Goal: Task Accomplishment & Management: Complete application form

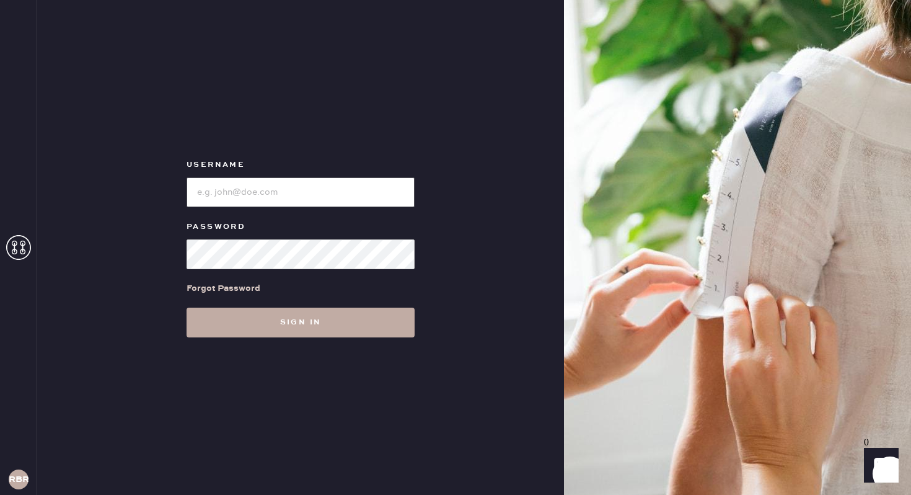
type input "reformationbethesdarow"
click at [329, 313] on button "Sign in" at bounding box center [301, 322] width 228 height 30
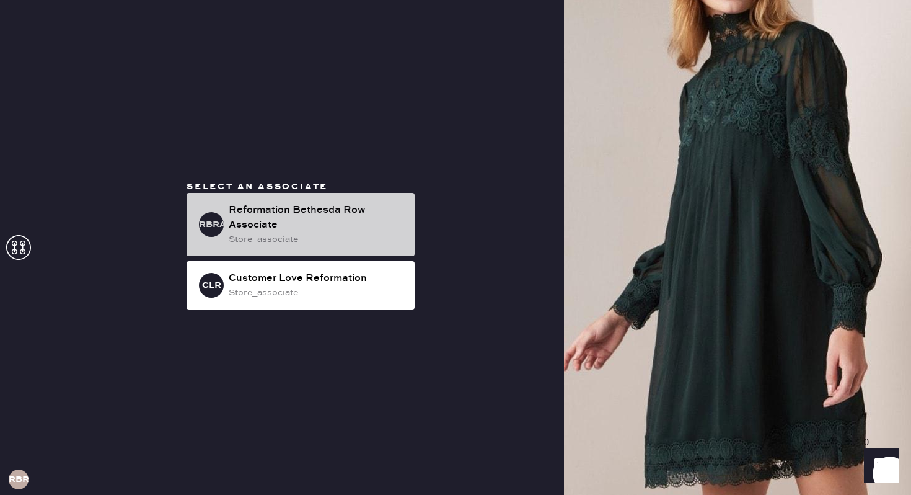
click at [314, 235] on div "store_associate" at bounding box center [317, 239] width 176 height 14
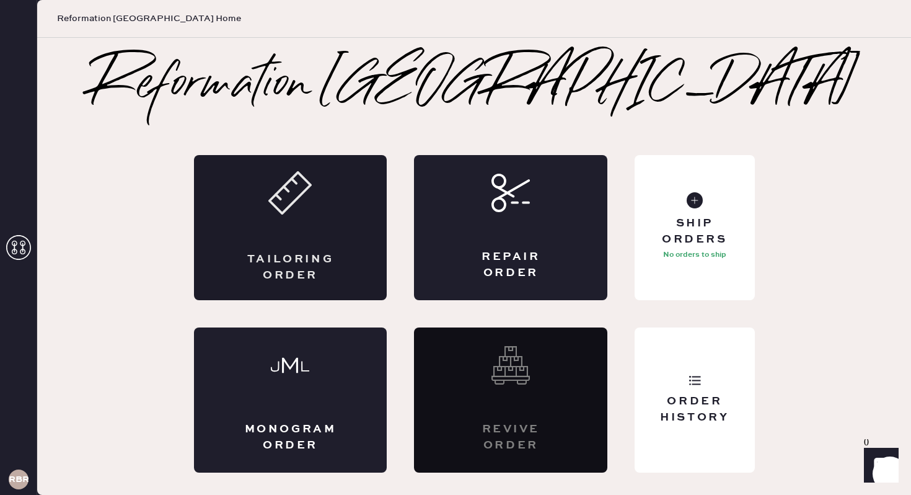
click at [282, 213] on use at bounding box center [290, 192] width 41 height 41
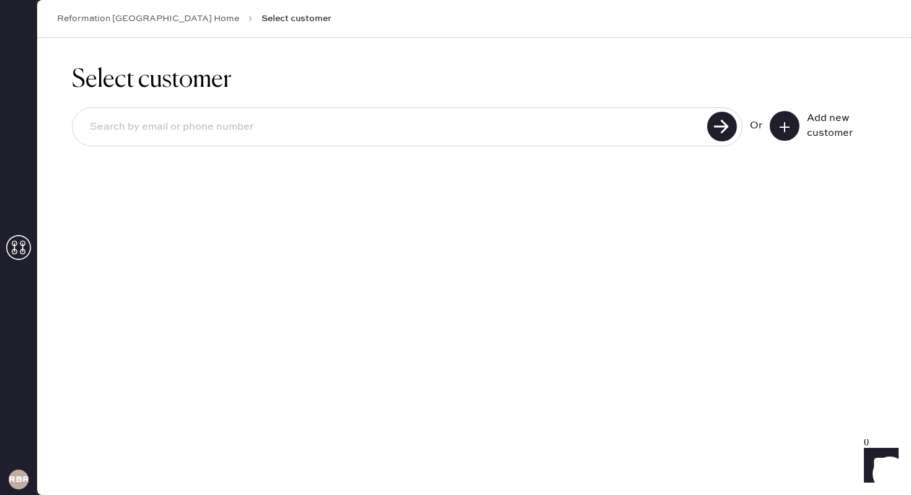
click at [407, 120] on input at bounding box center [392, 127] width 624 height 29
type input "3128488008"
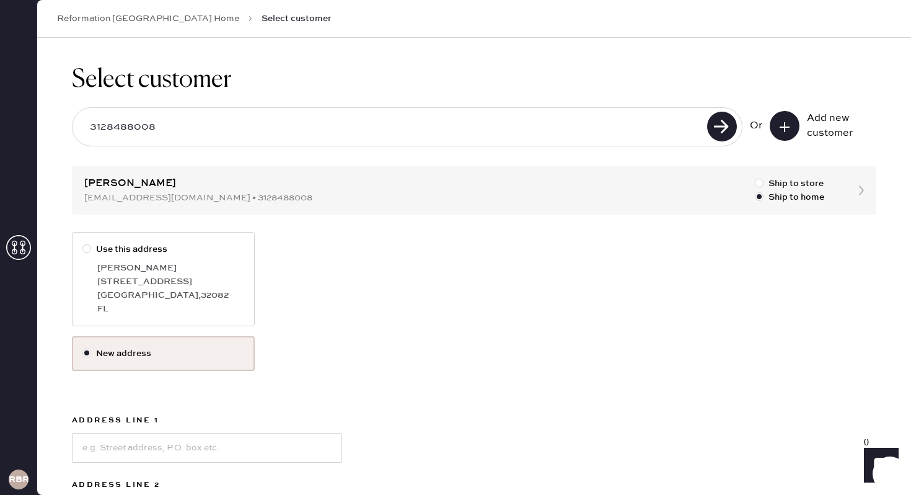
click at [206, 273] on div "[PERSON_NAME]" at bounding box center [170, 268] width 147 height 14
click at [83, 243] on input "Use this address" at bounding box center [82, 242] width 1 height 1
radio input "true"
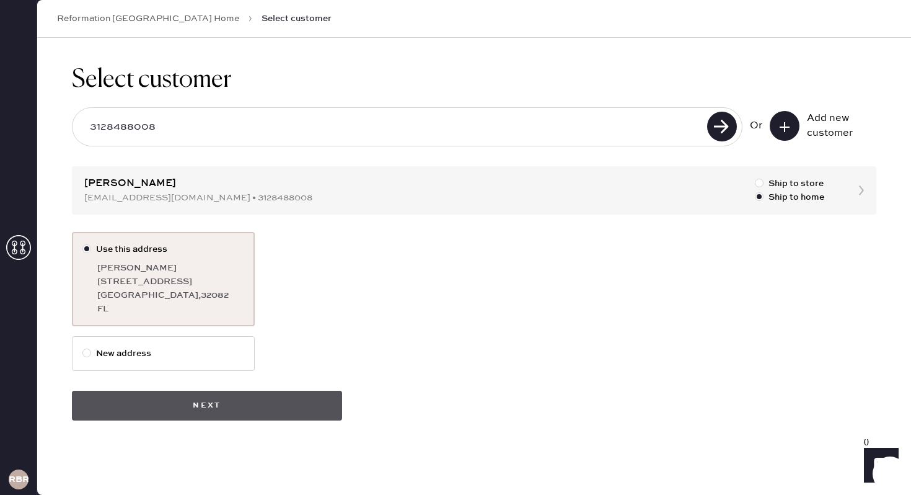
click at [223, 392] on button "Next" at bounding box center [207, 406] width 270 height 30
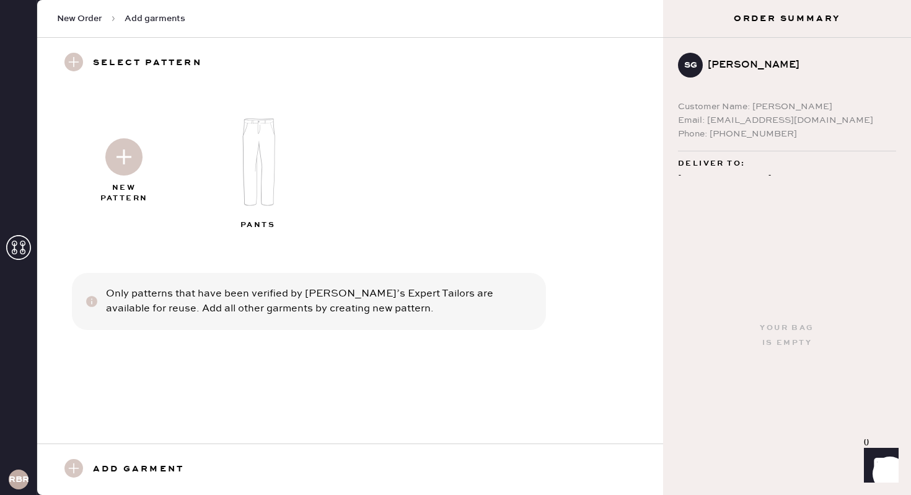
click at [261, 159] on img at bounding box center [259, 161] width 134 height 107
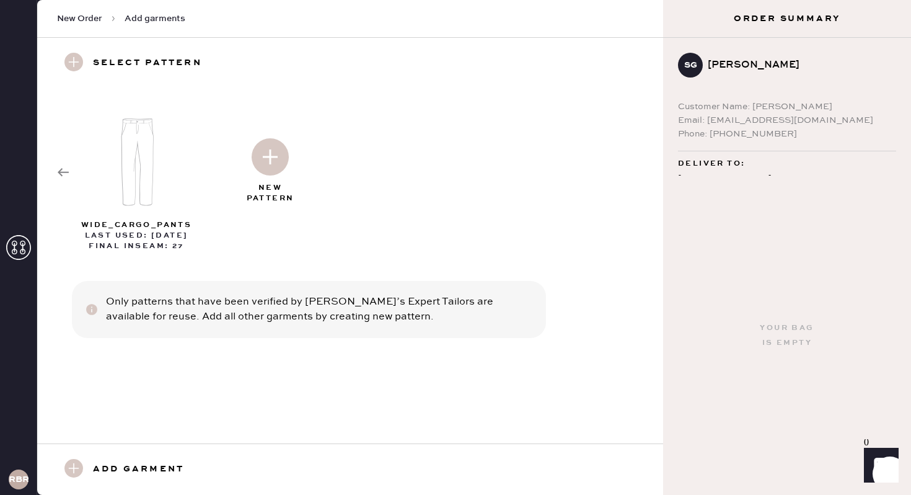
click at [60, 169] on use at bounding box center [63, 172] width 11 height 8
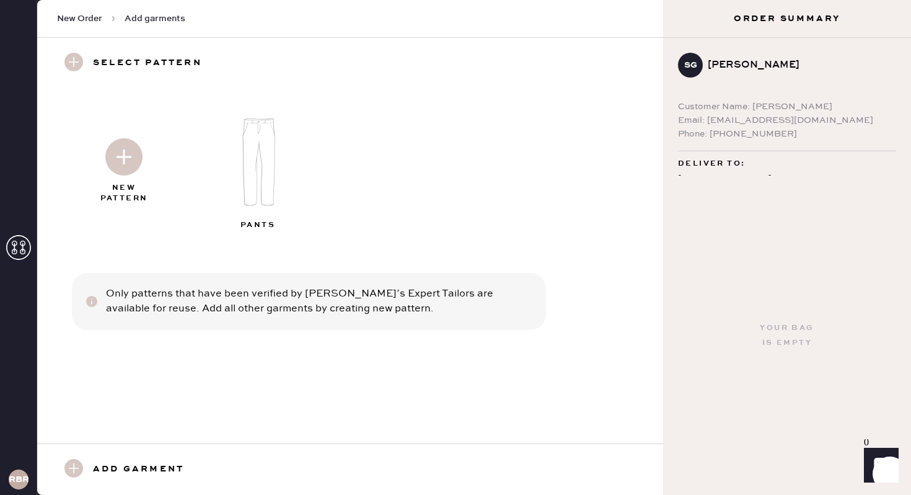
click at [70, 462] on use at bounding box center [73, 468] width 19 height 19
click at [69, 472] on use at bounding box center [73, 468] width 19 height 19
click at [73, 466] on use at bounding box center [73, 468] width 19 height 19
click at [85, 19] on span "New Order" at bounding box center [79, 18] width 45 height 12
click at [68, 467] on use at bounding box center [73, 468] width 19 height 19
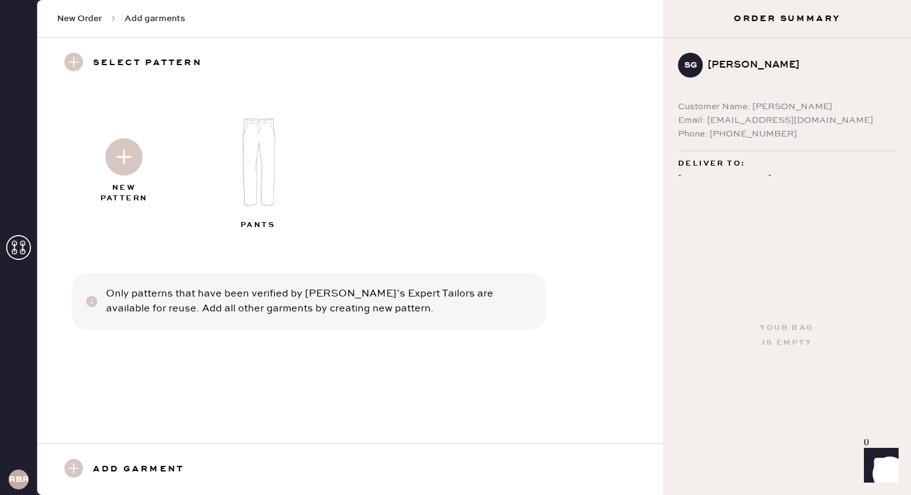
click at [68, 467] on use at bounding box center [73, 468] width 19 height 19
click at [13, 249] on icon at bounding box center [18, 247] width 25 height 25
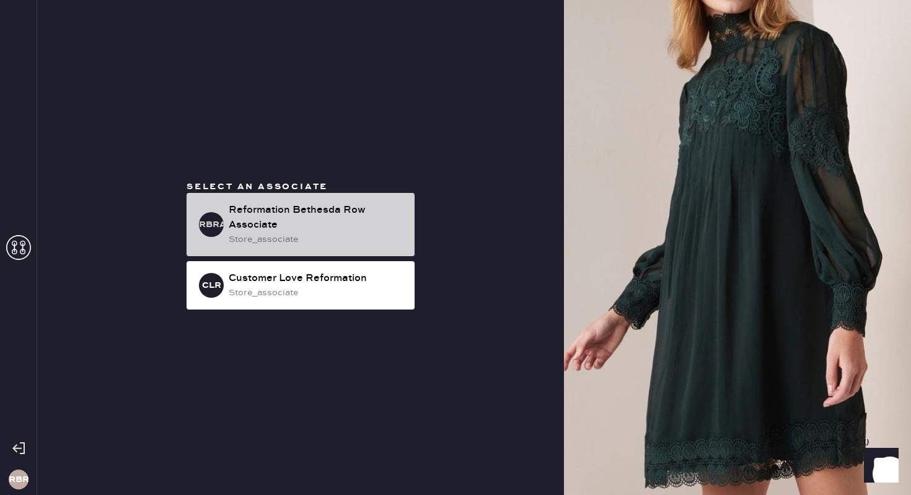
click at [281, 211] on div "Reformation Bethesda Row Associate" at bounding box center [317, 218] width 176 height 30
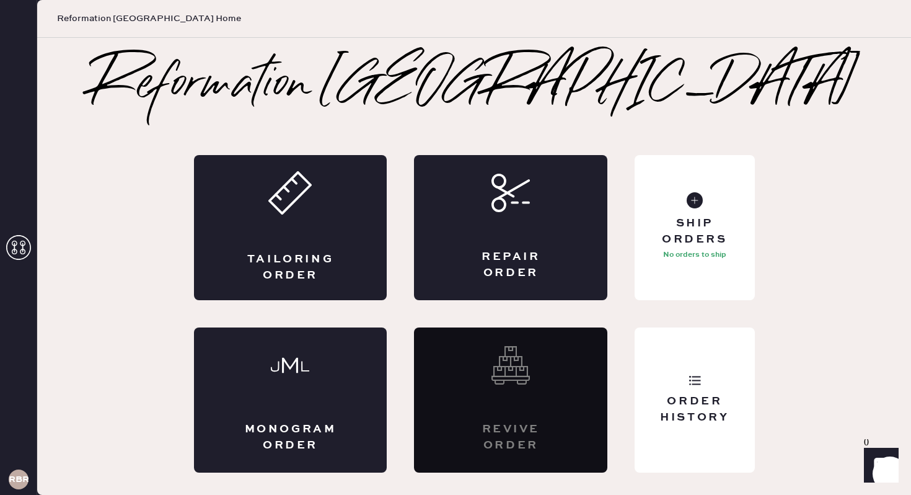
click at [281, 211] on use at bounding box center [290, 192] width 41 height 41
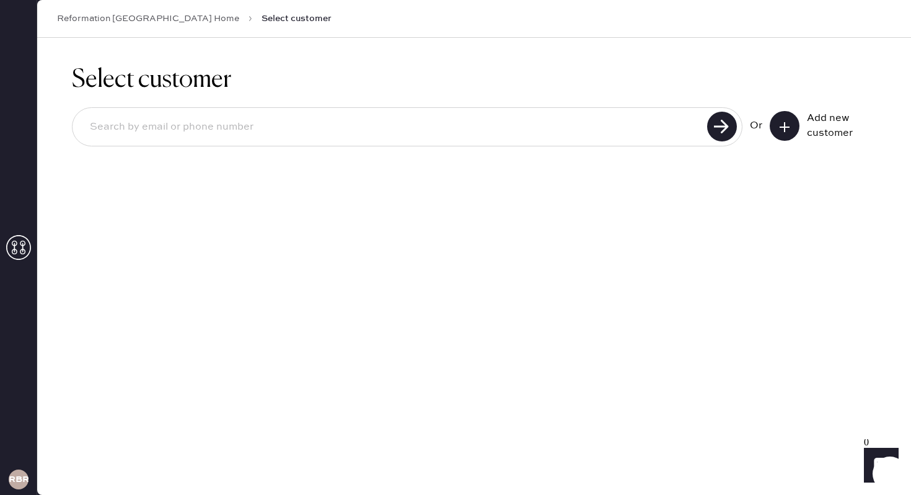
click at [391, 115] on input at bounding box center [392, 127] width 624 height 29
type input "3128488008"
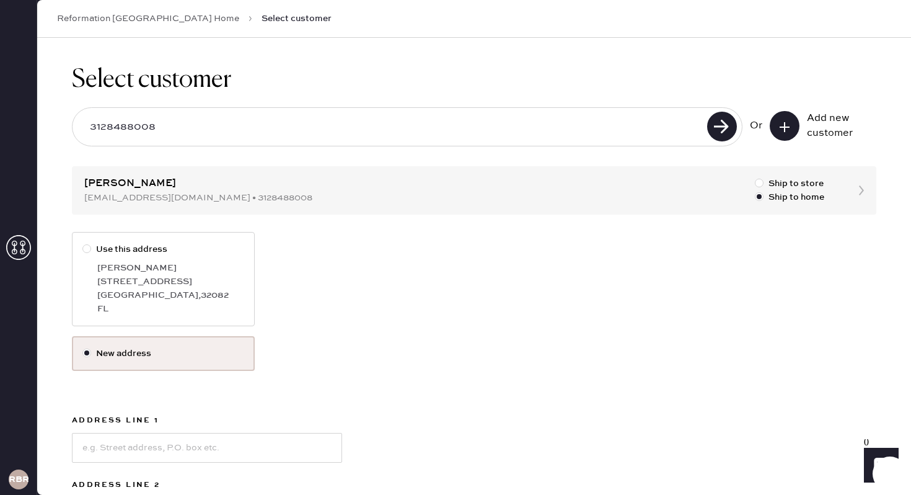
click at [144, 260] on label "Use this address [PERSON_NAME] [STREET_ADDRESS]" at bounding box center [163, 279] width 183 height 94
click at [83, 243] on input "Use this address" at bounding box center [82, 242] width 1 height 1
radio input "true"
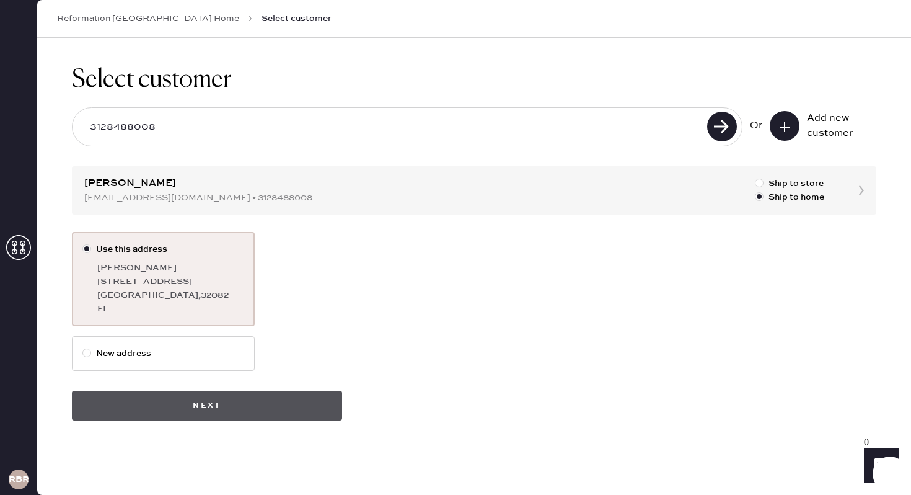
click at [229, 405] on button "Next" at bounding box center [207, 406] width 270 height 30
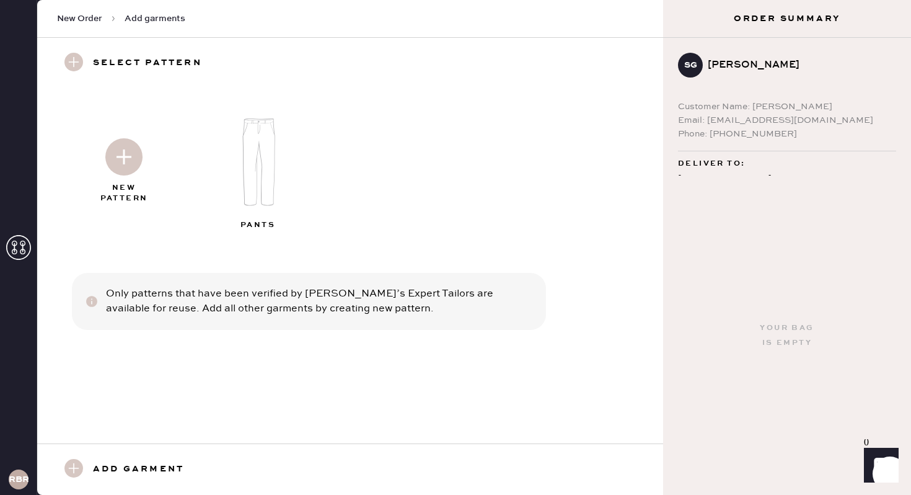
click at [120, 161] on img at bounding box center [123, 156] width 37 height 37
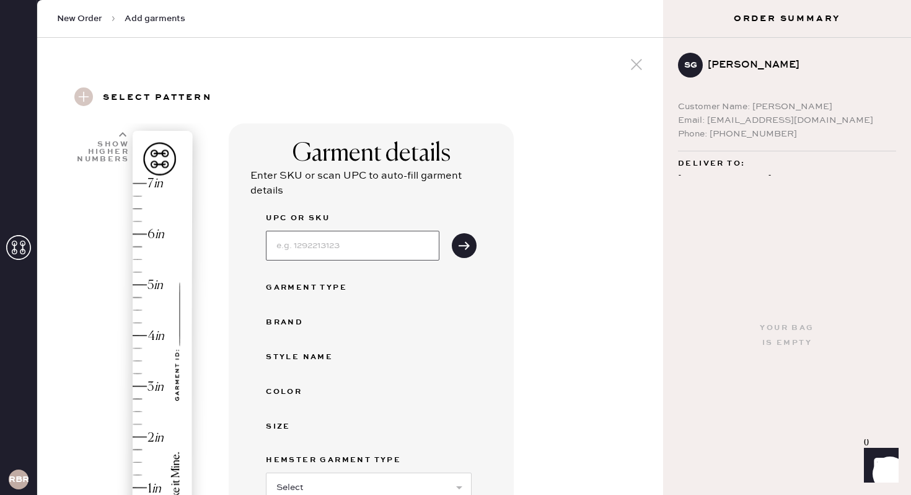
click at [326, 254] on input at bounding box center [353, 246] width 174 height 30
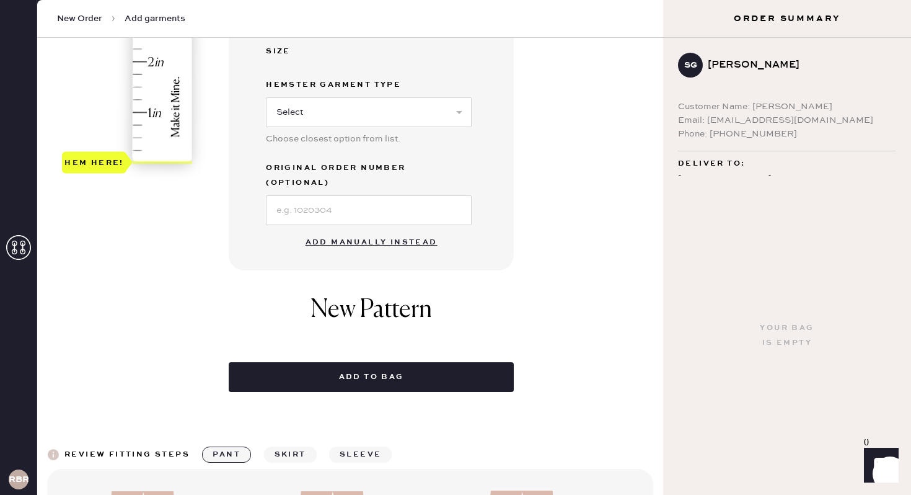
scroll to position [546, 0]
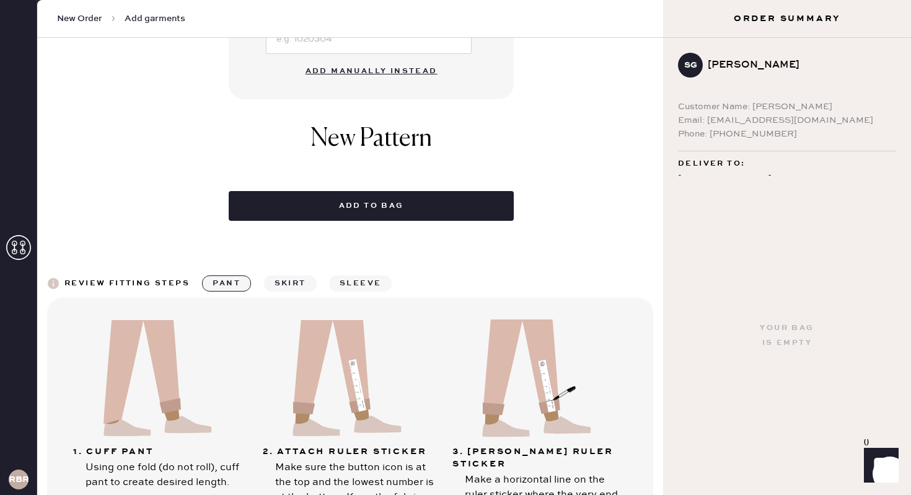
click at [381, 60] on button "Add manually instead" at bounding box center [371, 71] width 147 height 25
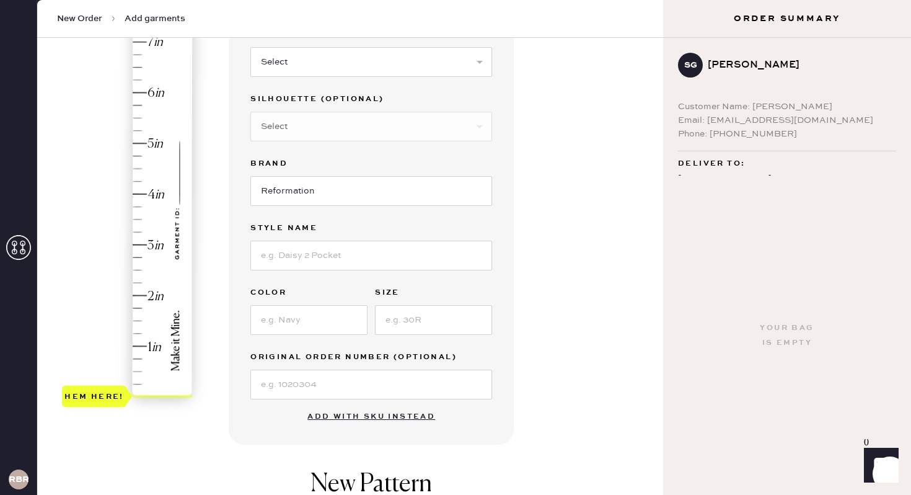
scroll to position [52, 0]
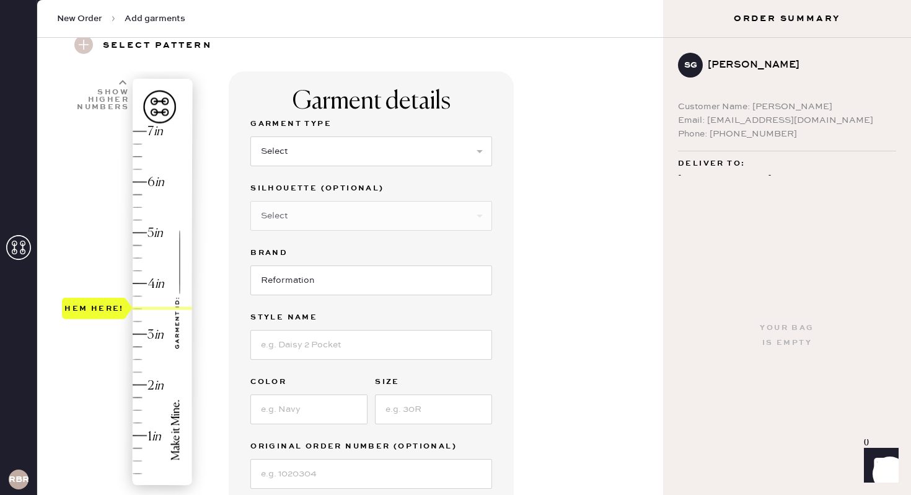
click at [139, 306] on div "Hem here!" at bounding box center [128, 309] width 132 height 366
click at [311, 342] on input at bounding box center [371, 345] width 242 height 30
type input "[PERSON_NAME] low rise"
click at [280, 402] on input at bounding box center [308, 409] width 117 height 30
type input "Cloquet"
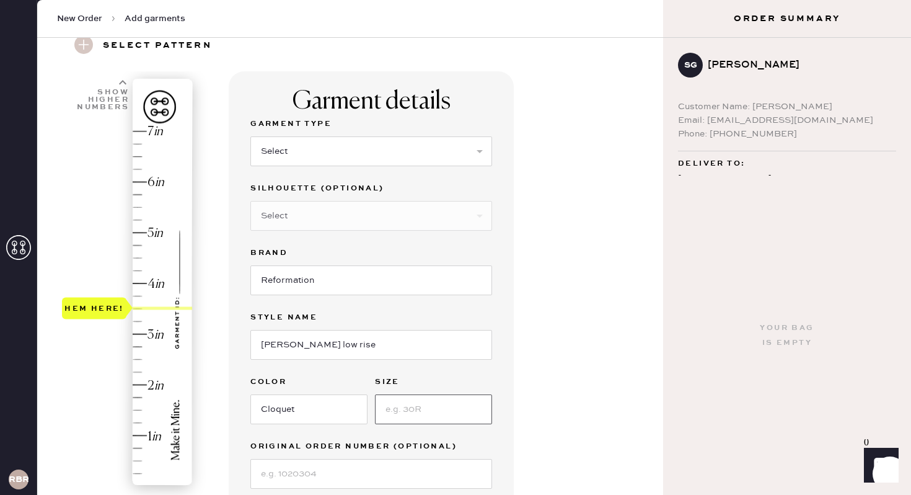
click at [399, 403] on input at bounding box center [433, 409] width 117 height 30
type input "26"
click at [355, 149] on select "Select Basic Skirt Jeans Leggings Pants Shorts Basic Sleeved Dress Basic Sleeve…" at bounding box center [371, 151] width 242 height 30
select select "2"
click at [317, 215] on select "Select Shorts Cropped Flare Boot Cut Straight Skinny Other" at bounding box center [371, 216] width 242 height 30
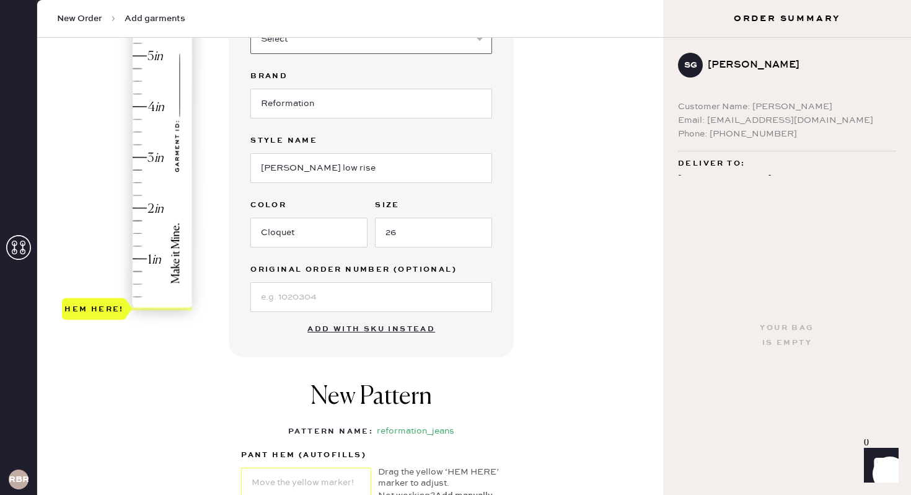
scroll to position [218, 0]
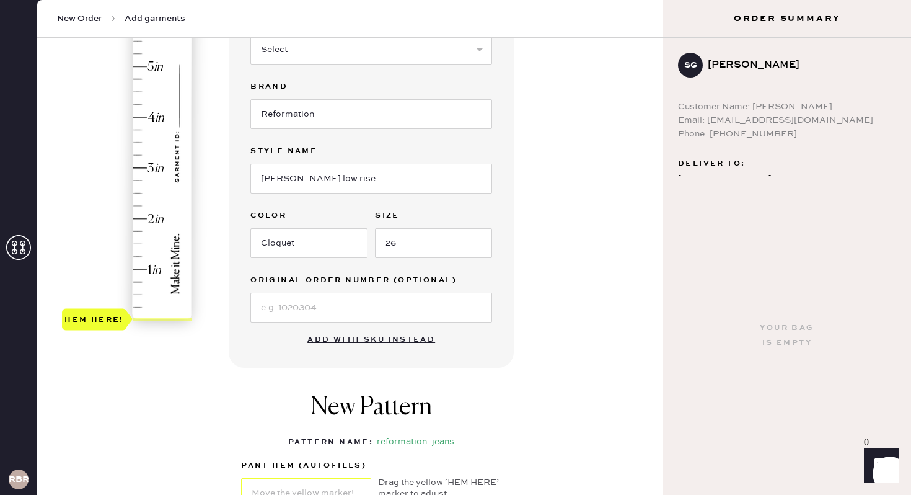
type input "3.5"
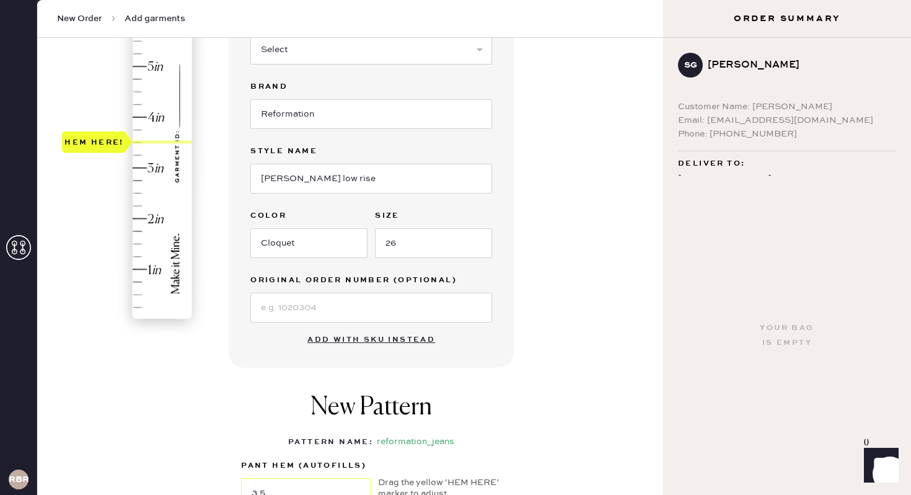
click at [141, 141] on div "Hem here!" at bounding box center [128, 143] width 132 height 366
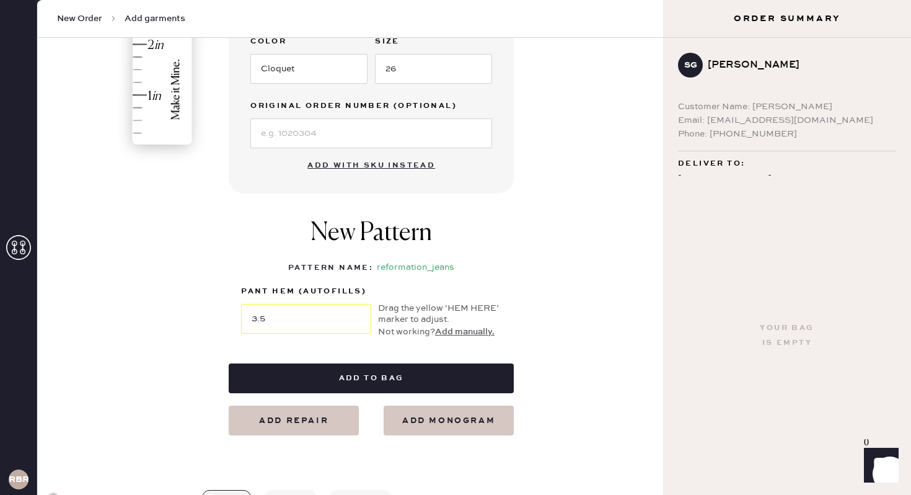
scroll to position [515, 0]
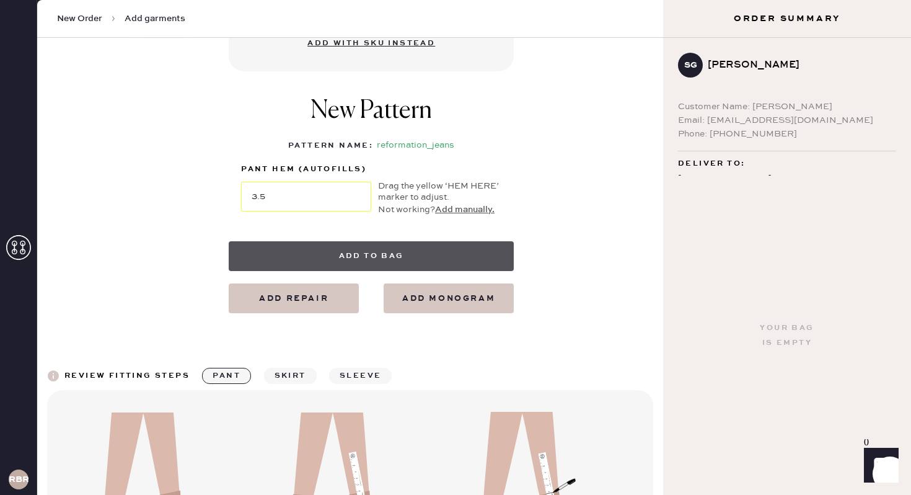
click at [381, 258] on button "Add to bag" at bounding box center [371, 256] width 285 height 30
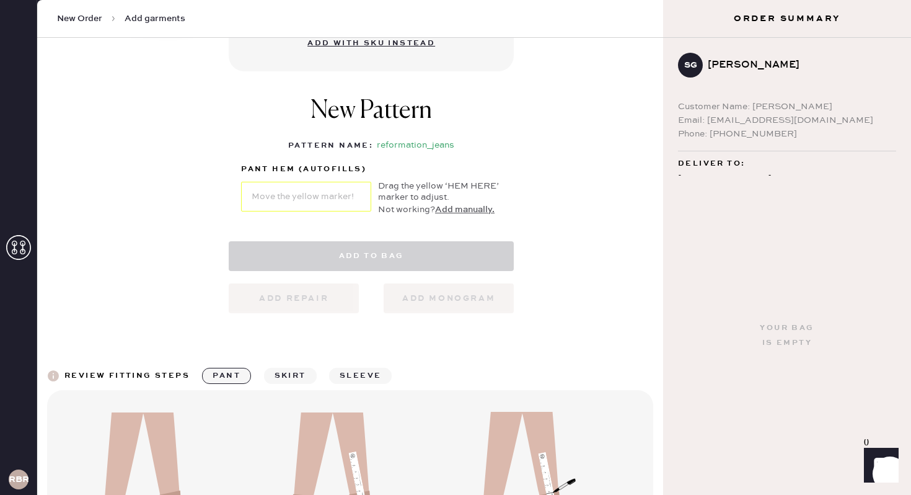
select select "2"
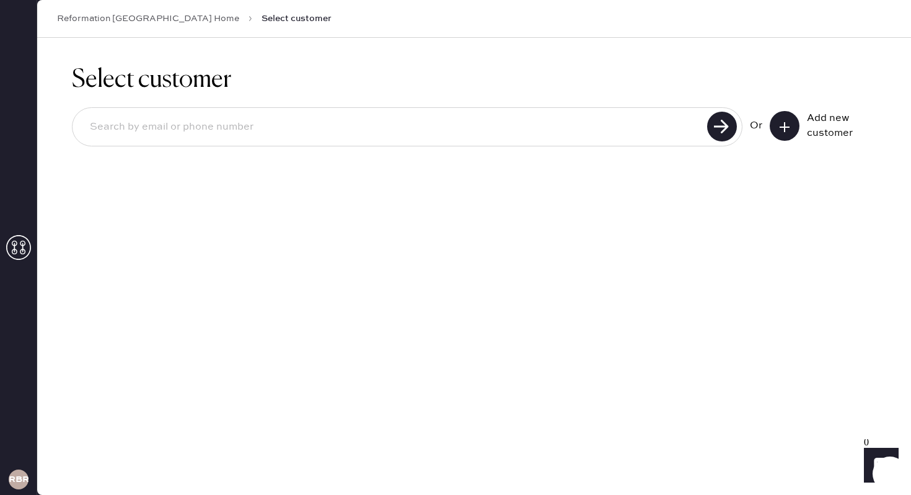
click at [15, 247] on icon at bounding box center [18, 247] width 25 height 25
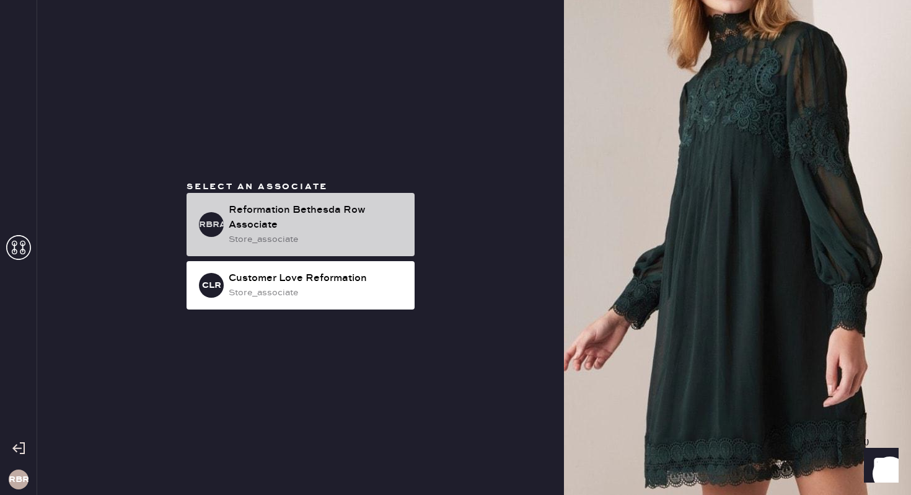
click at [302, 231] on div "Reformation Bethesda Row Associate" at bounding box center [317, 218] width 176 height 30
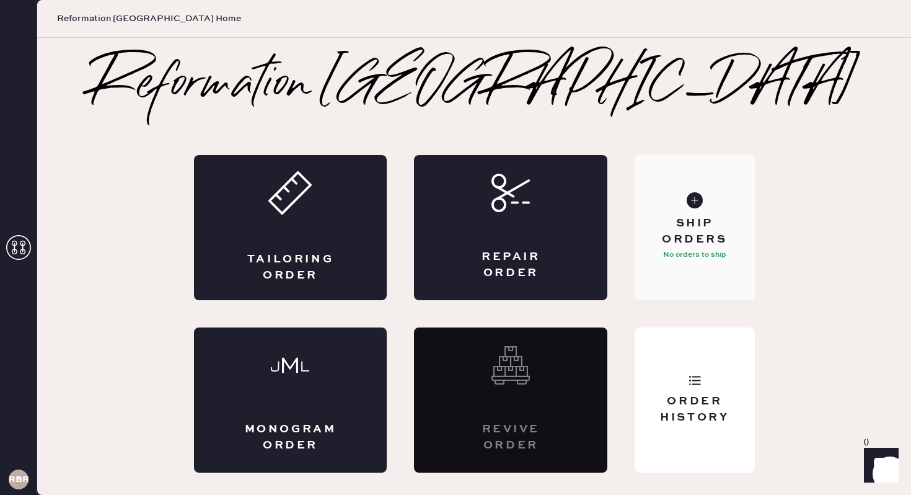
click at [701, 234] on div "Ship Orders" at bounding box center [695, 231] width 100 height 31
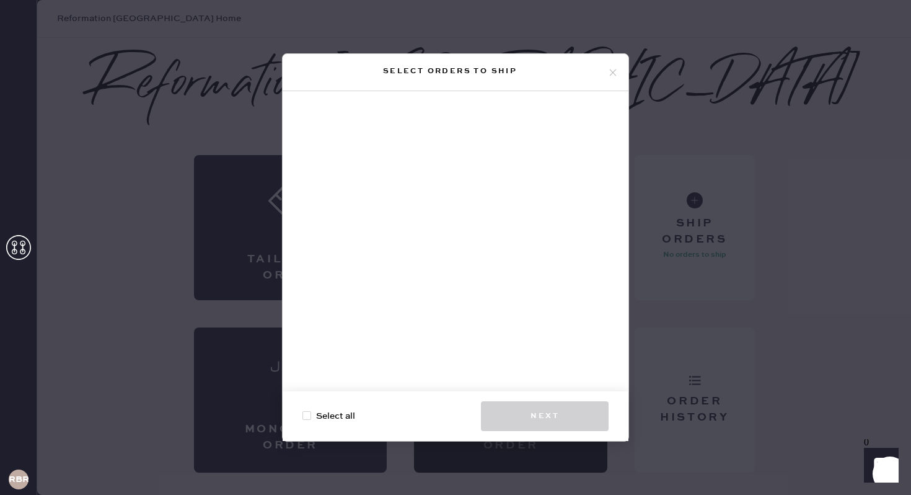
click at [616, 73] on icon at bounding box center [613, 72] width 11 height 11
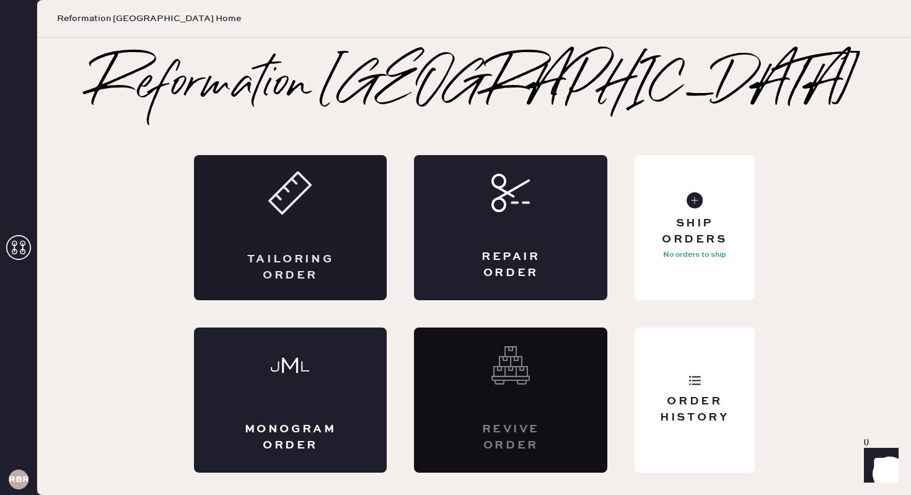
click at [298, 213] on icon at bounding box center [289, 192] width 43 height 43
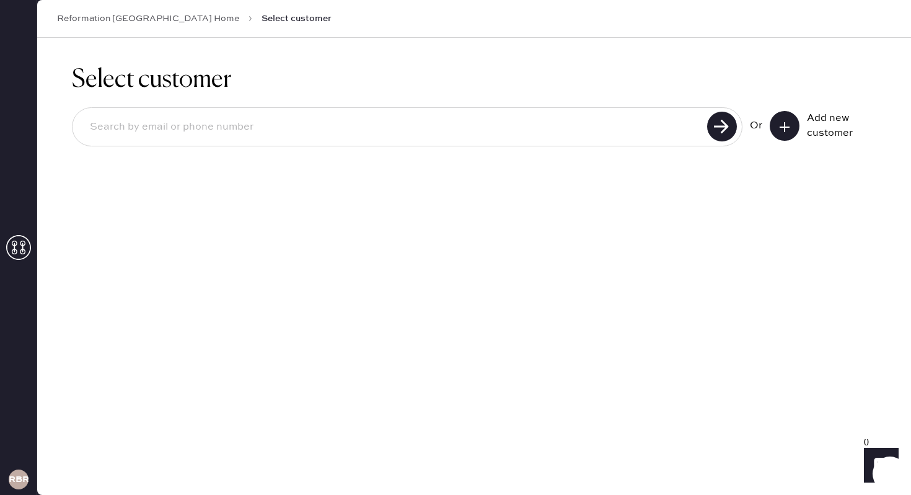
click at [513, 119] on input at bounding box center [392, 127] width 624 height 29
type input "3128488008"
click at [721, 123] on use at bounding box center [722, 127] width 30 height 30
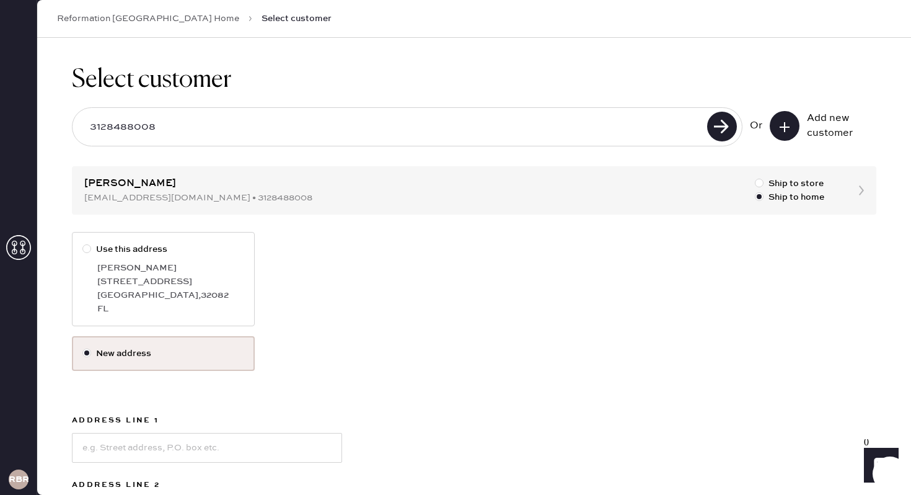
click at [152, 290] on div "[GEOGRAPHIC_DATA] , 32082" at bounding box center [170, 295] width 147 height 14
click at [83, 243] on input "Use this address" at bounding box center [82, 242] width 1 height 1
radio input "true"
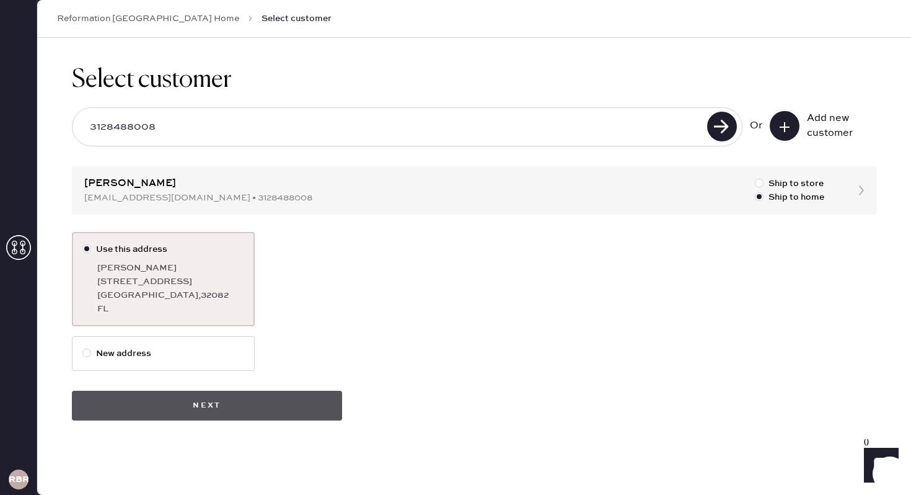
click at [273, 397] on button "Next" at bounding box center [207, 406] width 270 height 30
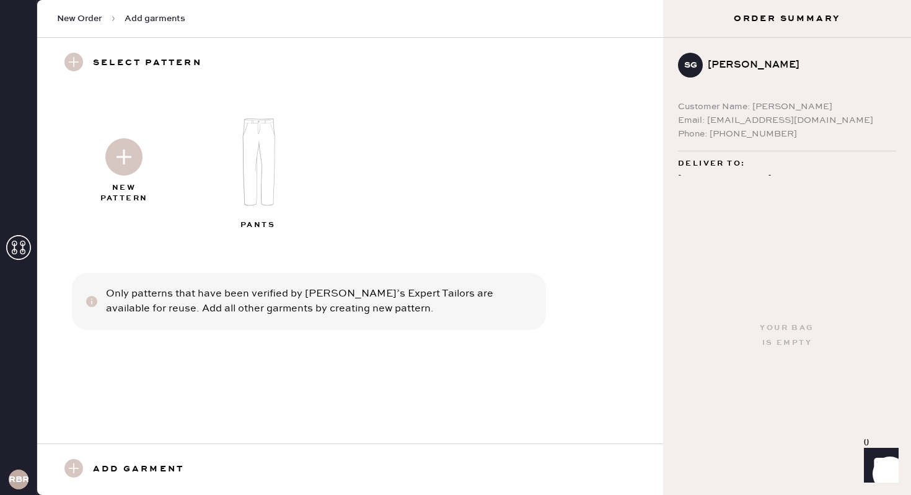
click at [113, 159] on img at bounding box center [123, 156] width 37 height 37
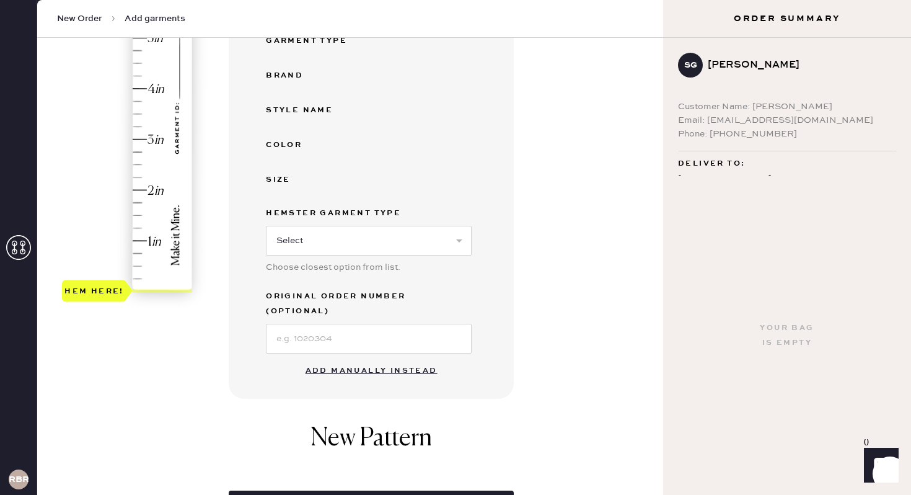
scroll to position [304, 0]
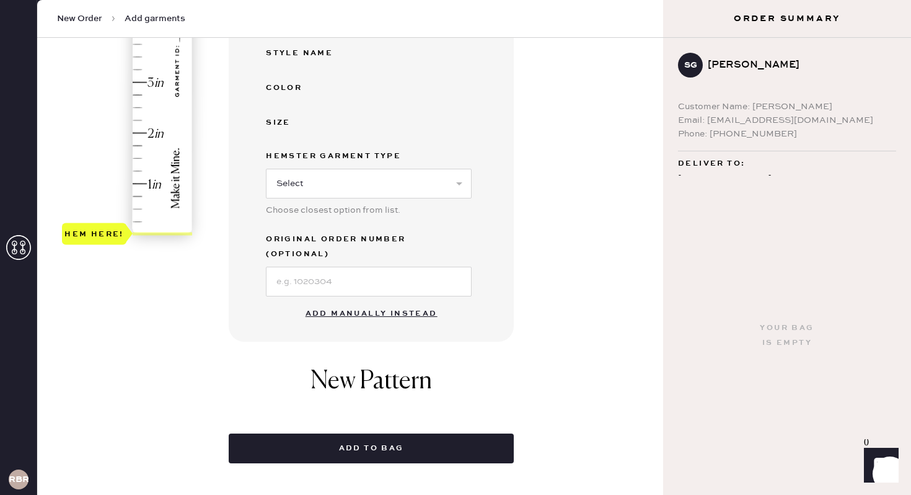
click at [335, 301] on button "Add manually instead" at bounding box center [371, 313] width 147 height 25
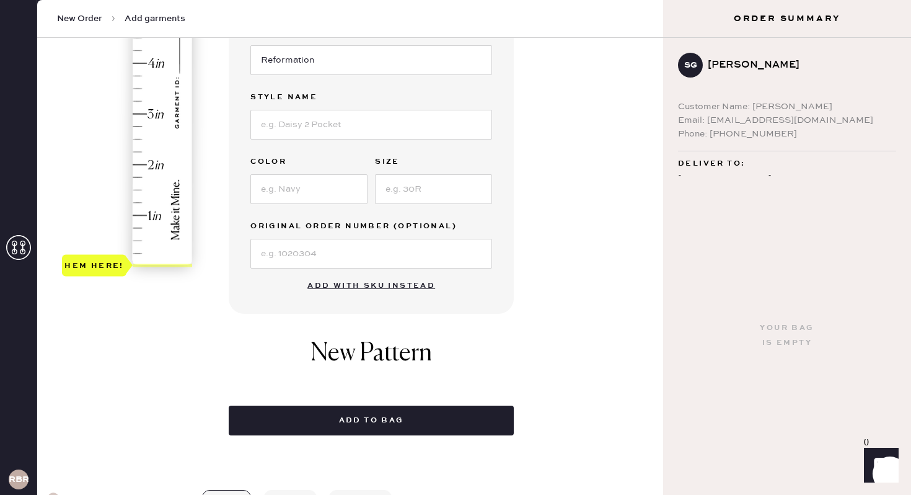
scroll to position [260, 0]
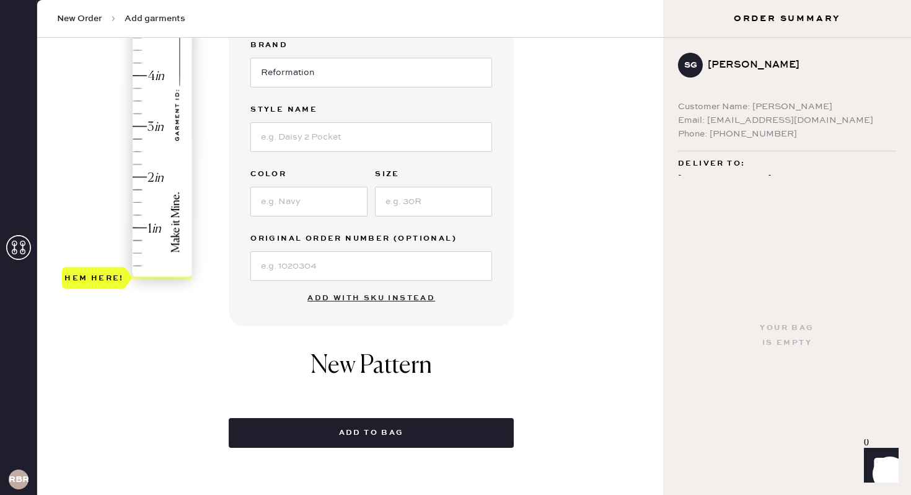
click at [136, 99] on div "Hem here!" at bounding box center [128, 101] width 132 height 366
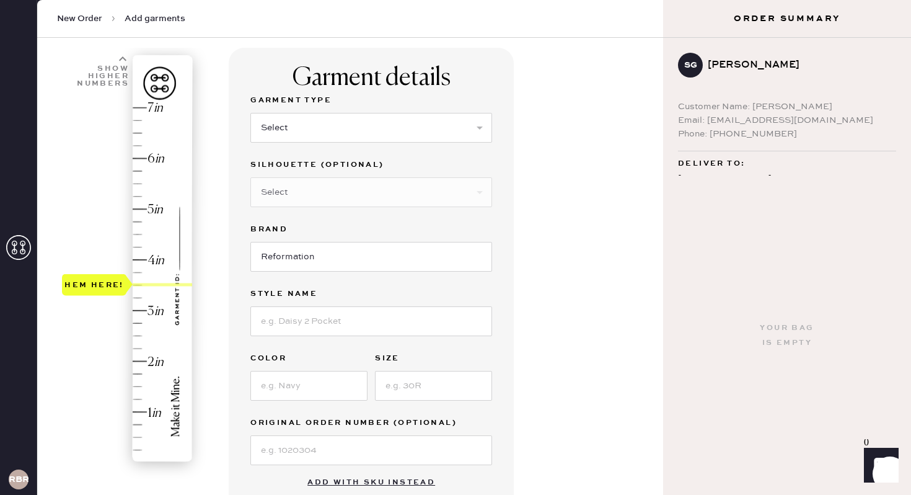
scroll to position [63, 0]
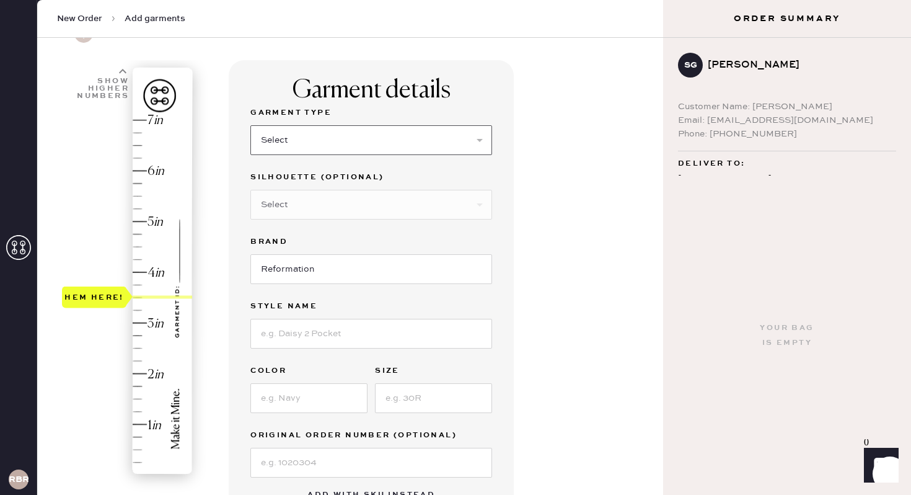
click at [309, 143] on select "Select Basic Skirt Jeans Leggings Pants Shorts Basic Sleeved Dress Basic Sleeve…" at bounding box center [371, 140] width 242 height 30
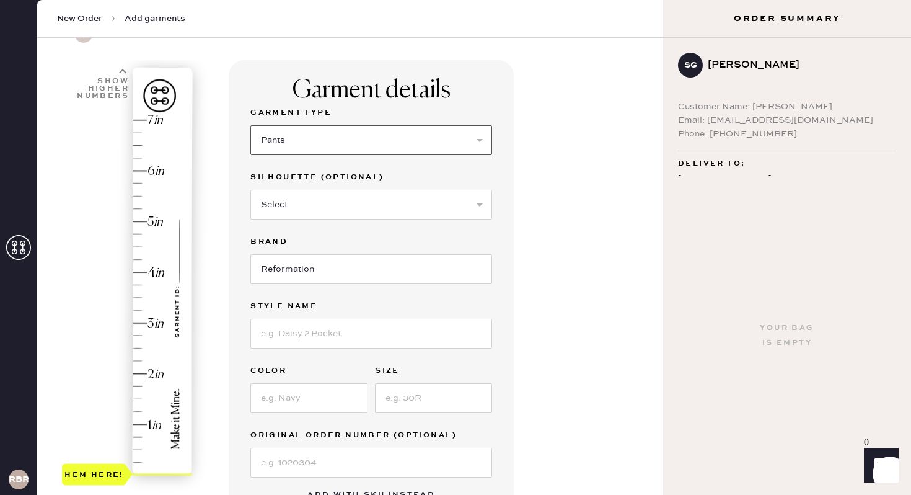
click at [311, 146] on select "Select Basic Skirt Jeans Leggings Pants Shorts Basic Sleeved Dress Basic Sleeve…" at bounding box center [371, 140] width 242 height 30
select select "2"
click at [303, 273] on input "Reformation" at bounding box center [371, 269] width 242 height 30
click at [321, 330] on input at bounding box center [371, 334] width 242 height 30
type input "[PERSON_NAME] Low Rise"
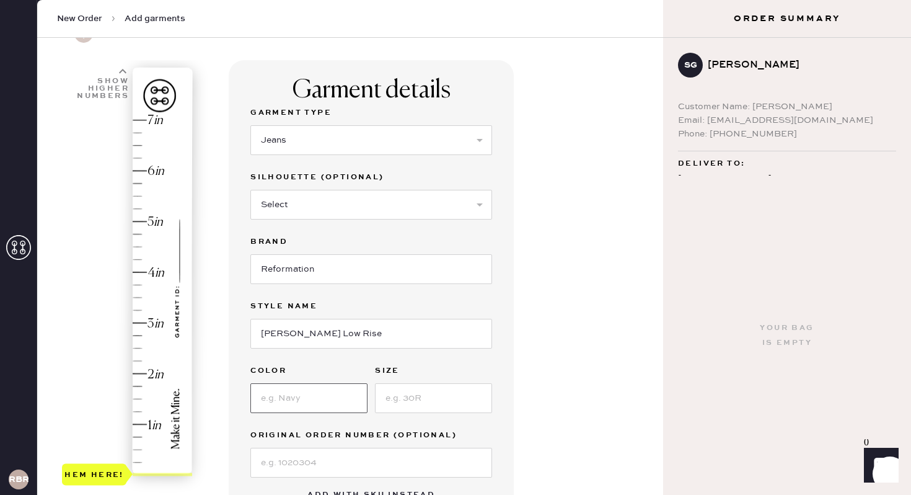
click at [272, 400] on input at bounding box center [308, 398] width 117 height 30
type input "Cloquet"
click at [382, 409] on input at bounding box center [433, 398] width 117 height 30
type input "26"
click at [512, 322] on div "Garment details Garment Type Select Basic Skirt Jeans Leggings Pants Shorts Bas…" at bounding box center [371, 291] width 285 height 462
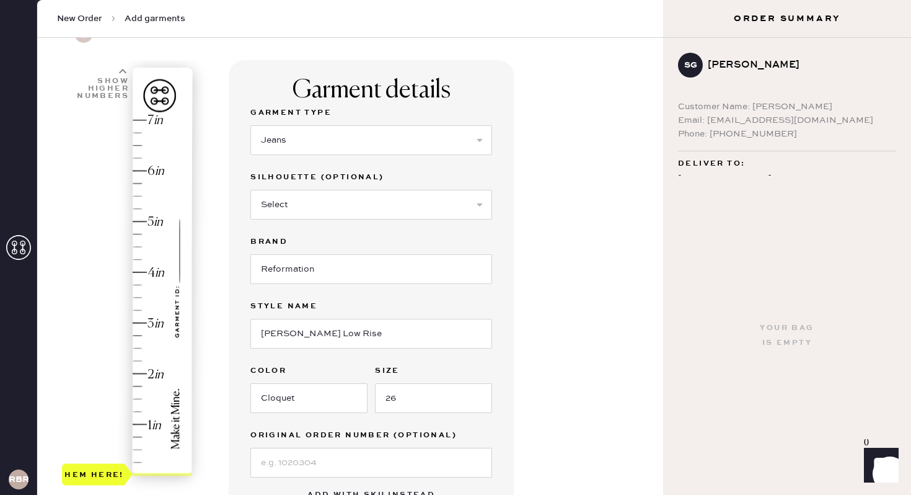
type input "3.5"
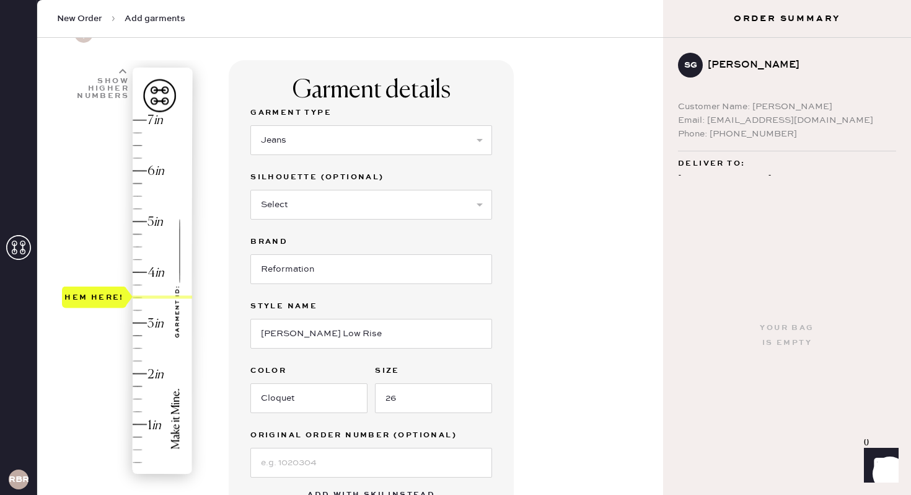
click at [139, 296] on div "Hem here!" at bounding box center [128, 298] width 132 height 366
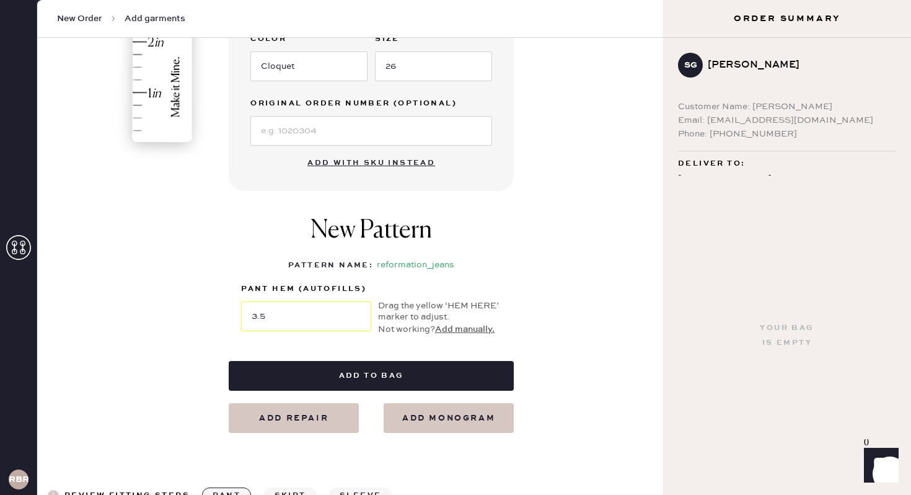
scroll to position [396, 0]
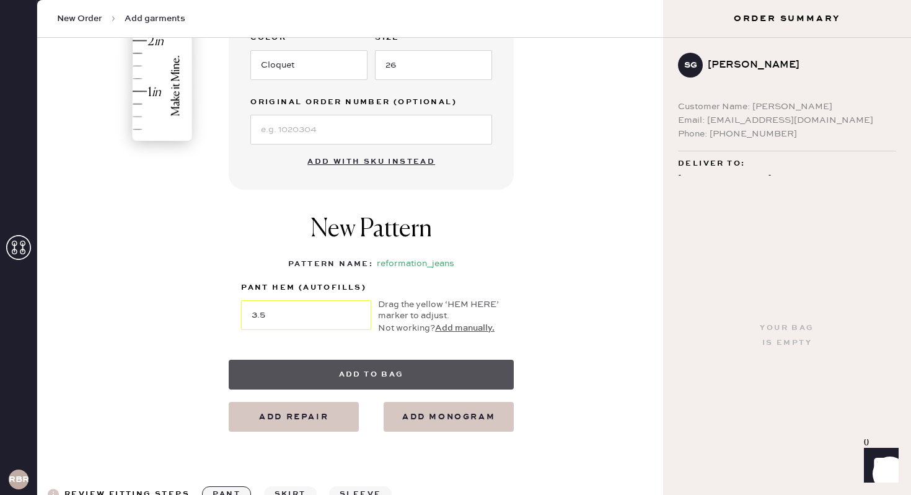
click at [380, 375] on button "Add to bag" at bounding box center [371, 375] width 285 height 30
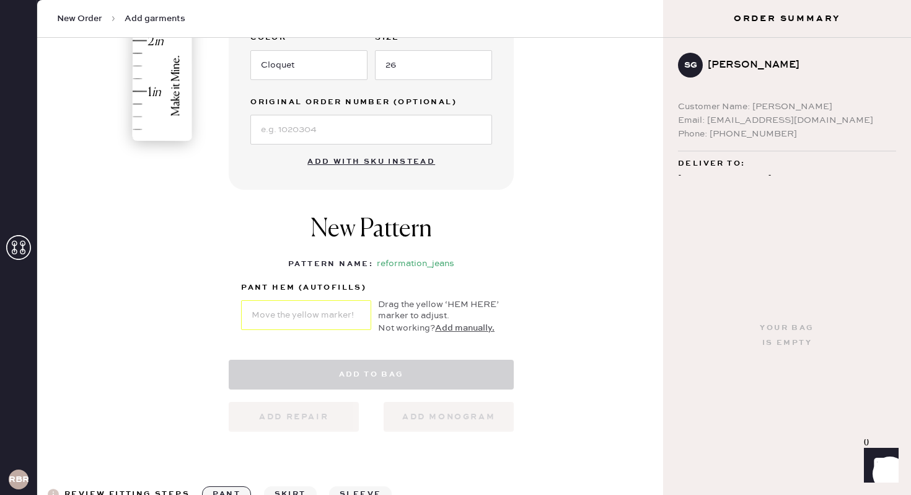
select select "2"
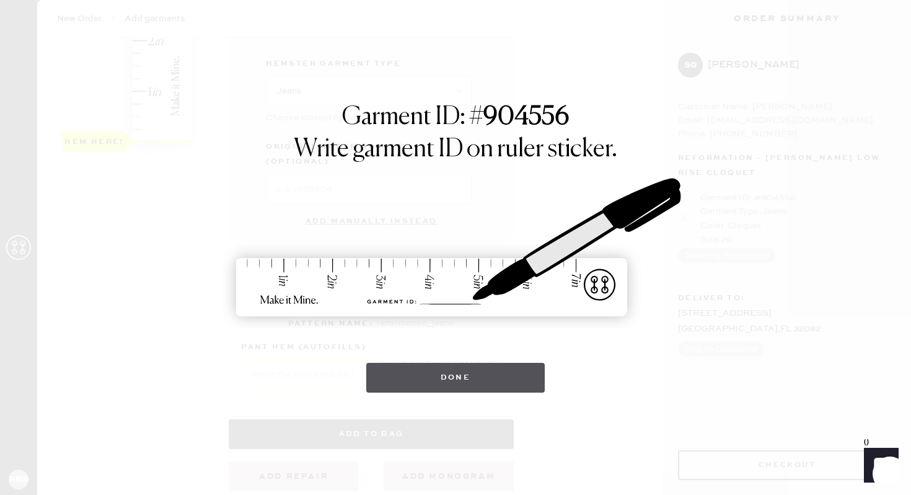
click at [449, 376] on button "Done" at bounding box center [455, 378] width 179 height 30
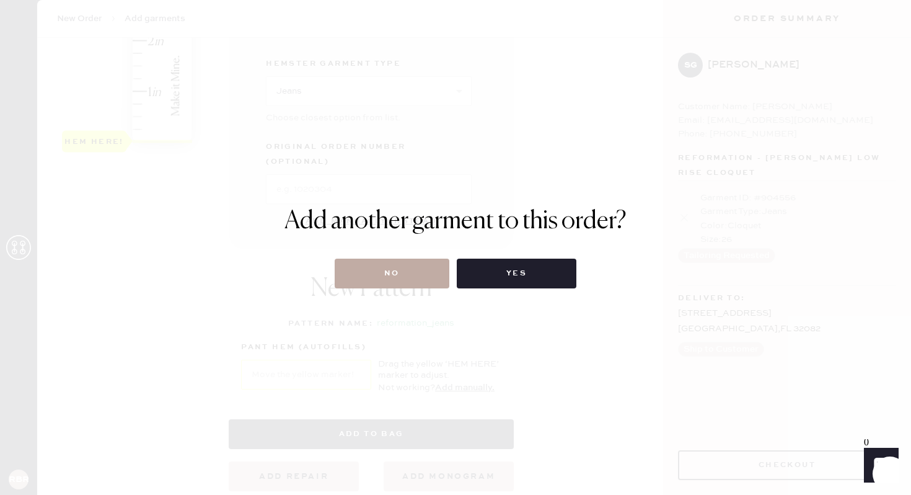
click at [420, 275] on button "No" at bounding box center [392, 274] width 115 height 30
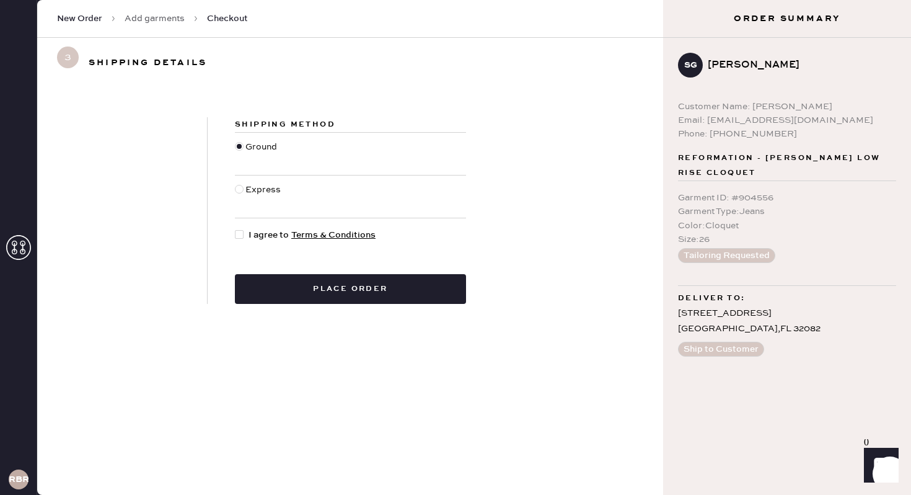
click at [242, 237] on div at bounding box center [239, 234] width 9 height 9
click at [236, 229] on input "I agree to Terms & Conditions" at bounding box center [235, 228] width 1 height 1
checkbox input "true"
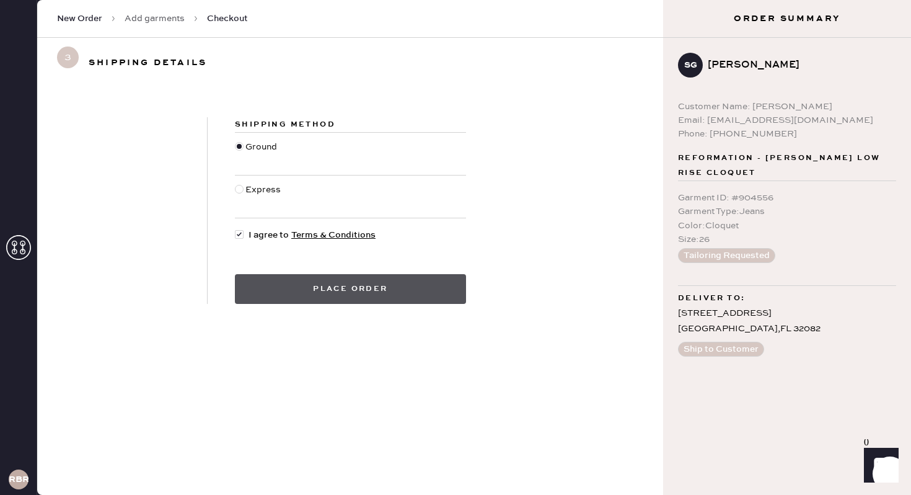
click at [322, 289] on button "Place order" at bounding box center [350, 289] width 231 height 30
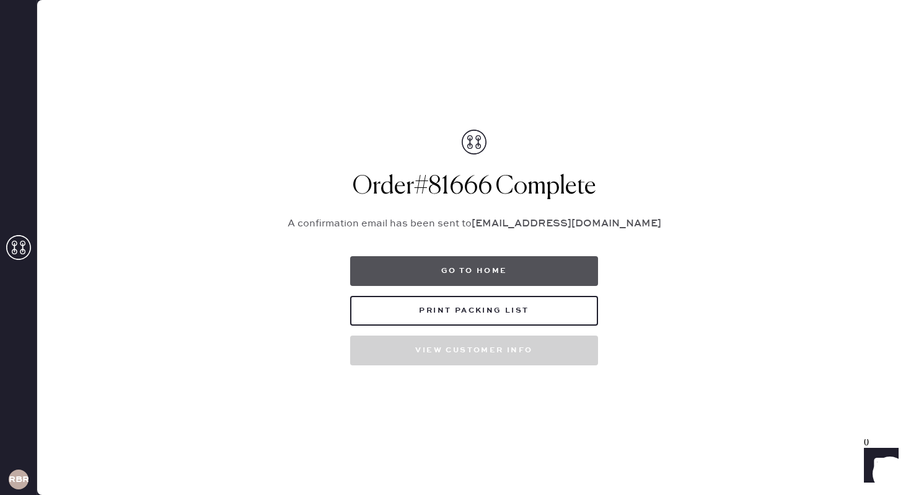
click at [506, 276] on button "Go to home" at bounding box center [474, 271] width 248 height 30
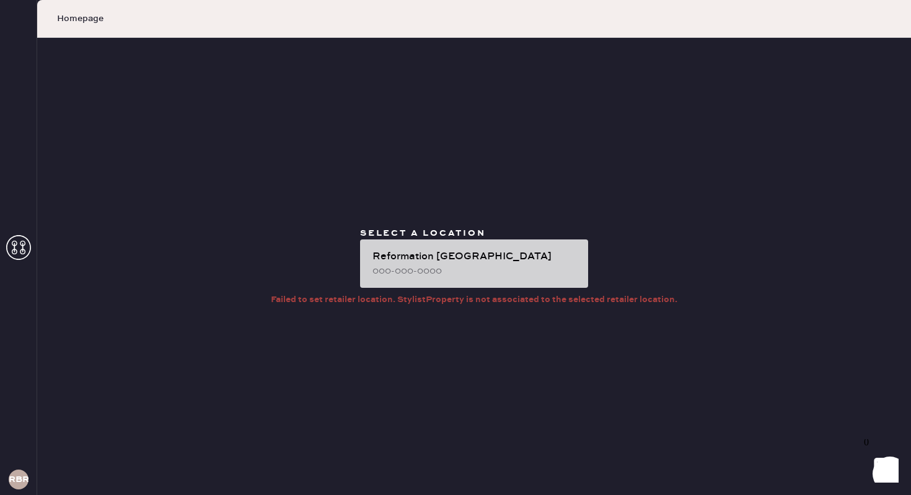
click at [478, 260] on div "Reformation [GEOGRAPHIC_DATA]" at bounding box center [476, 256] width 206 height 15
click at [429, 269] on div "000-000-0000" at bounding box center [476, 271] width 206 height 14
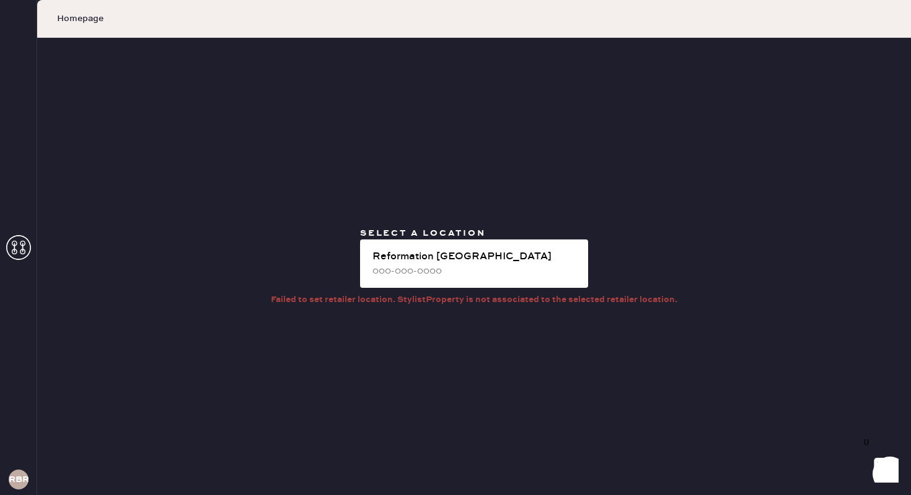
click at [9, 247] on icon at bounding box center [18, 247] width 25 height 25
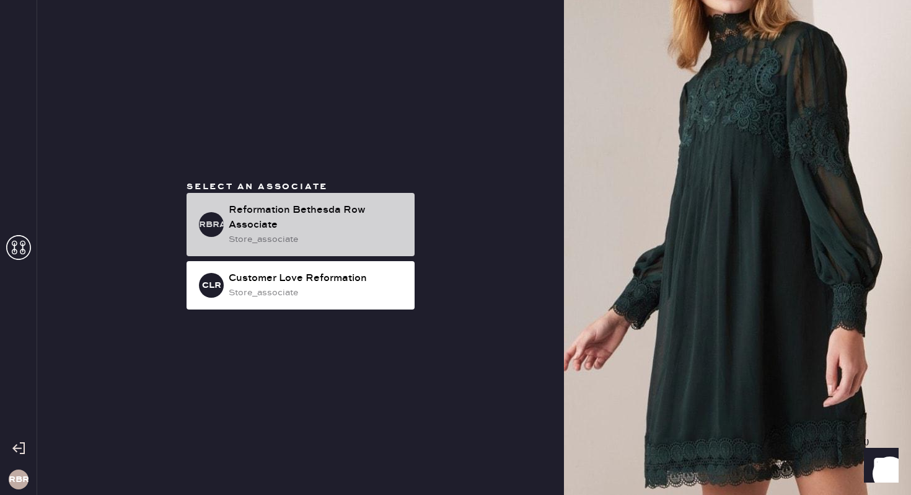
click at [250, 244] on div "store_associate" at bounding box center [317, 239] width 176 height 14
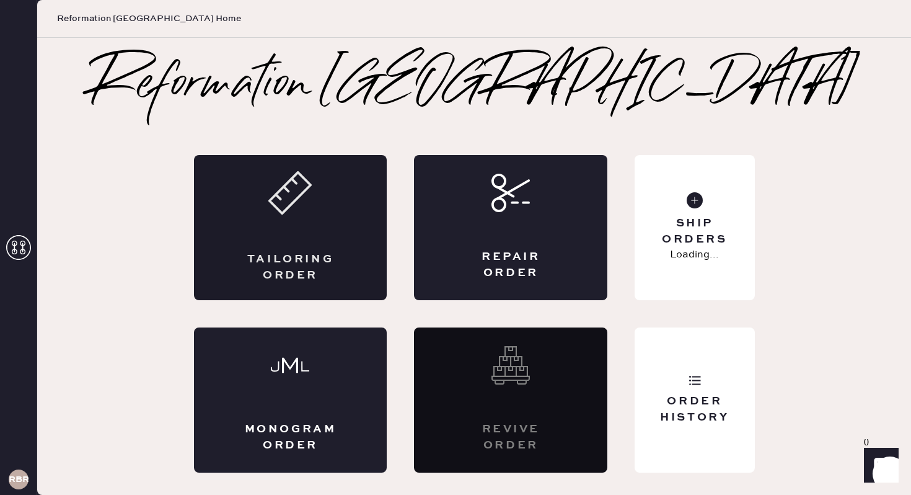
click at [325, 171] on div "Tailoring Order" at bounding box center [290, 227] width 193 height 145
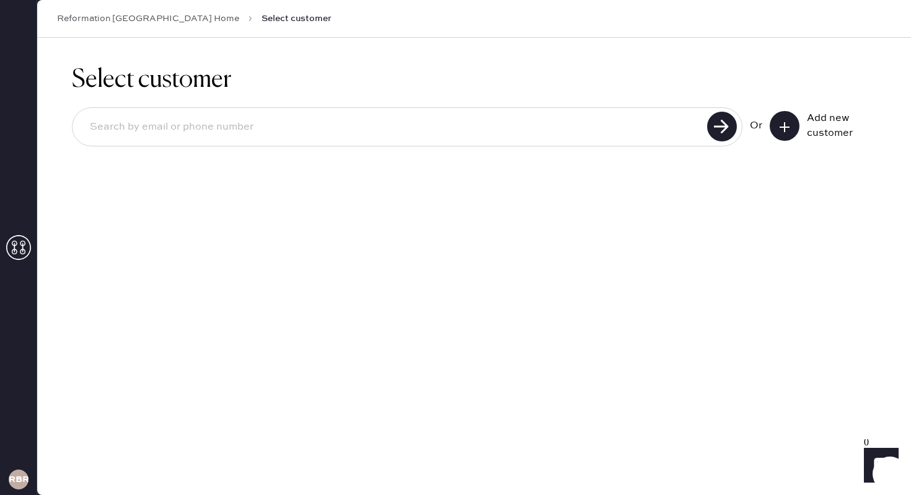
click at [272, 122] on input at bounding box center [392, 127] width 624 height 29
type input "3128488008"
click at [712, 121] on use at bounding box center [722, 127] width 30 height 30
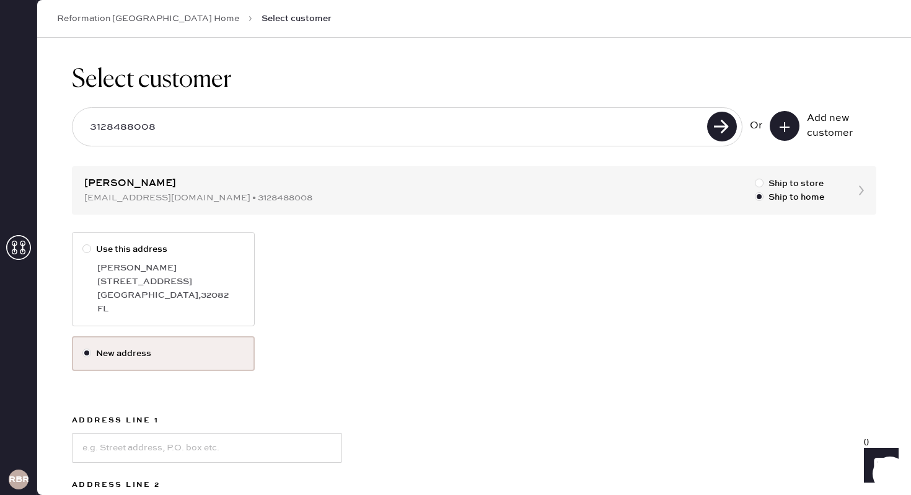
click at [203, 299] on div "[GEOGRAPHIC_DATA] , 32082" at bounding box center [170, 295] width 147 height 14
click at [83, 243] on input "Use this address" at bounding box center [82, 242] width 1 height 1
radio input "true"
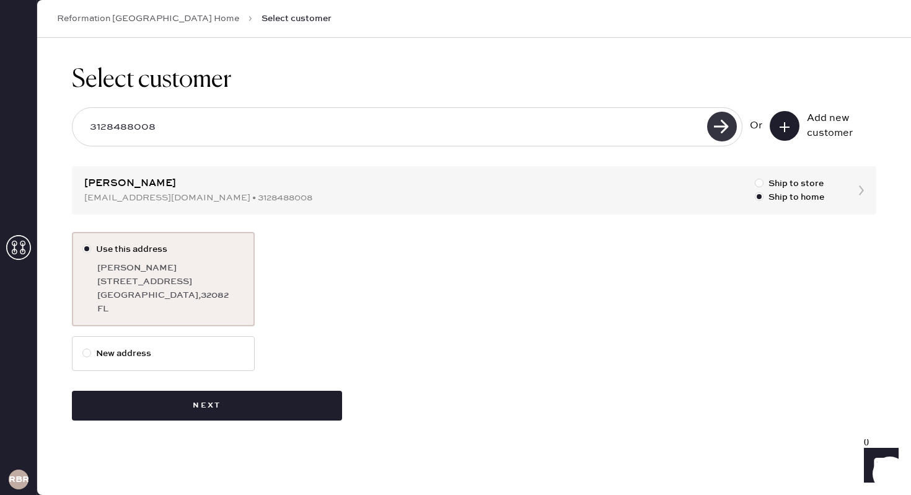
click at [730, 134] on use at bounding box center [722, 127] width 30 height 30
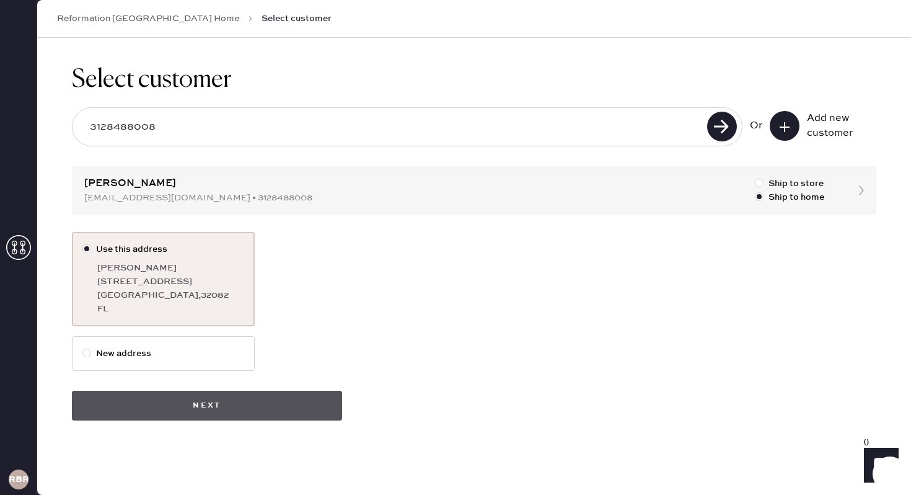
click at [322, 405] on button "Next" at bounding box center [207, 406] width 270 height 30
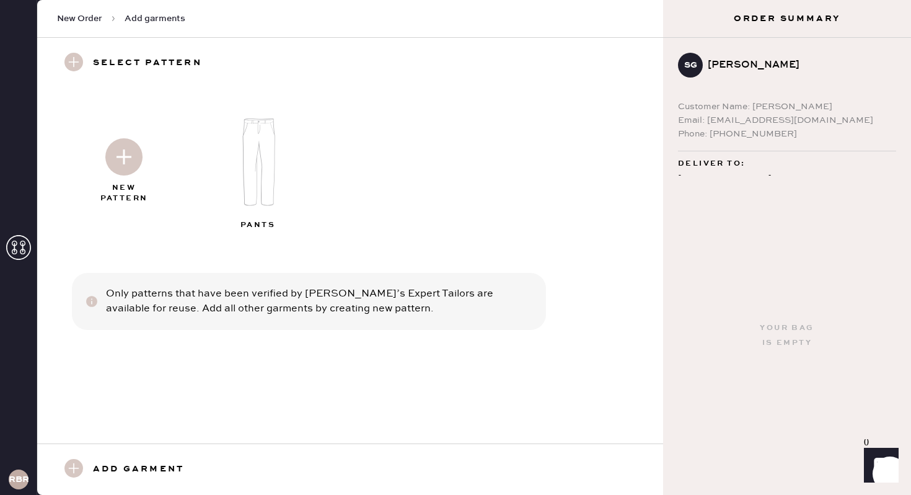
click at [122, 161] on img at bounding box center [123, 156] width 37 height 37
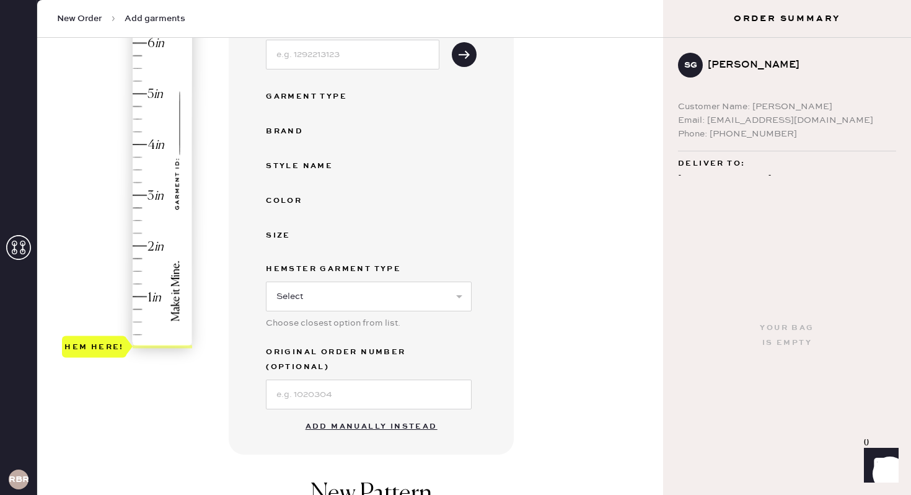
scroll to position [221, 0]
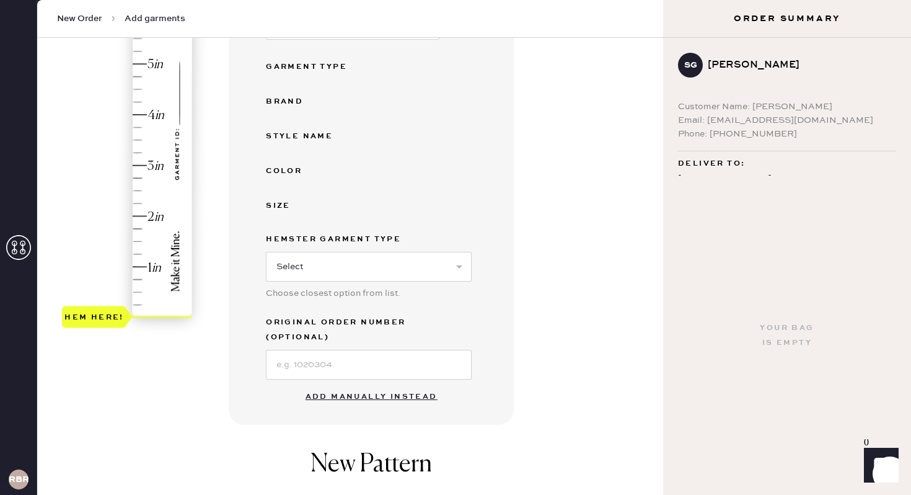
click at [338, 384] on button "Add manually instead" at bounding box center [371, 396] width 147 height 25
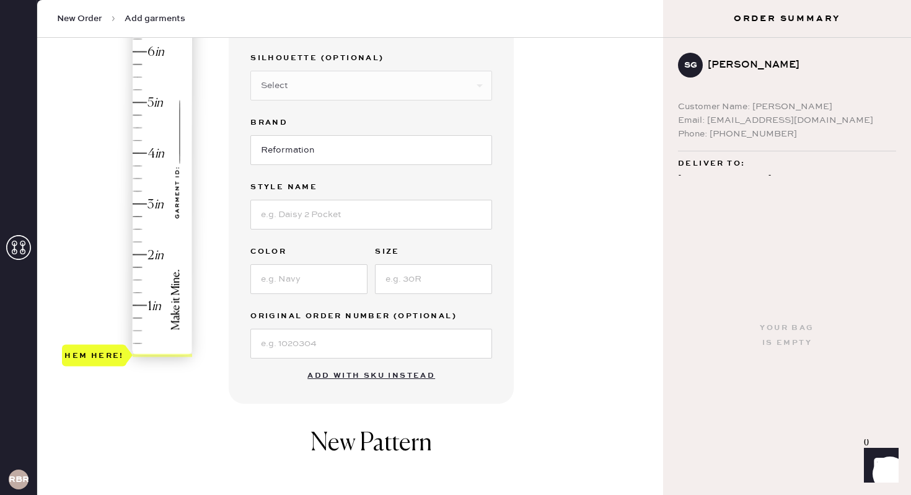
scroll to position [177, 0]
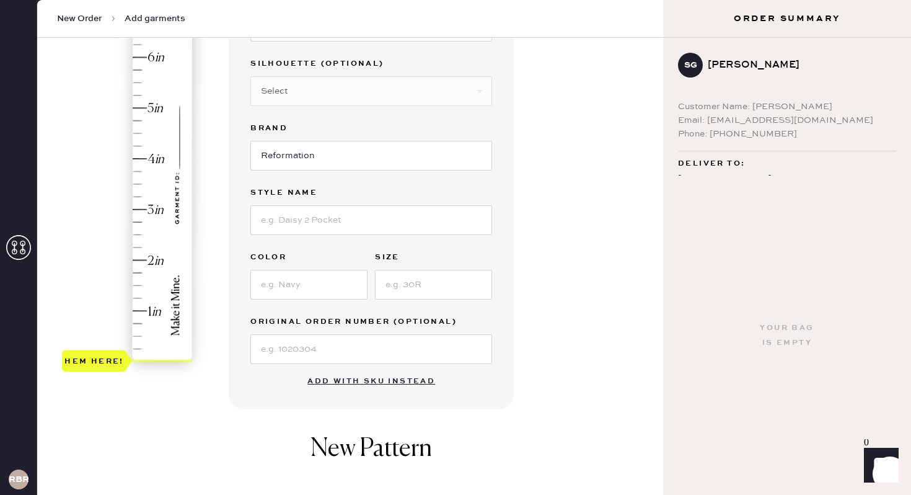
click at [136, 133] on div "Hem here!" at bounding box center [128, 184] width 132 height 366
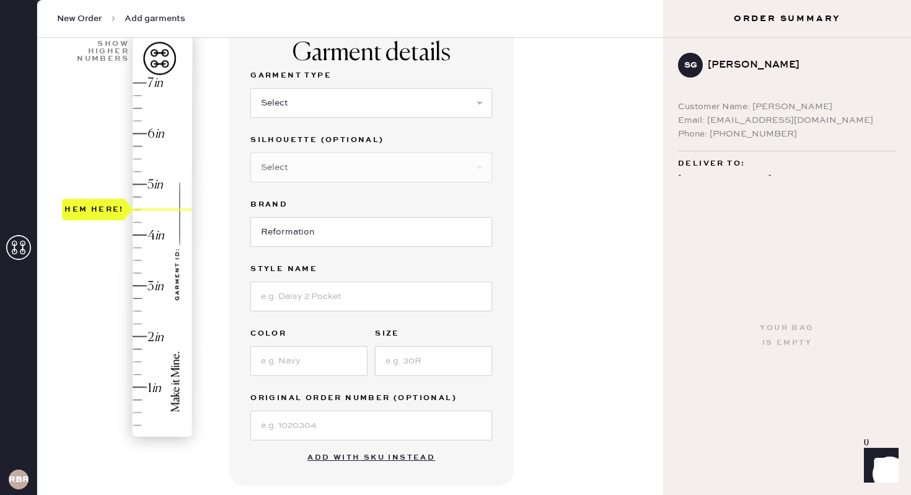
scroll to position [82, 0]
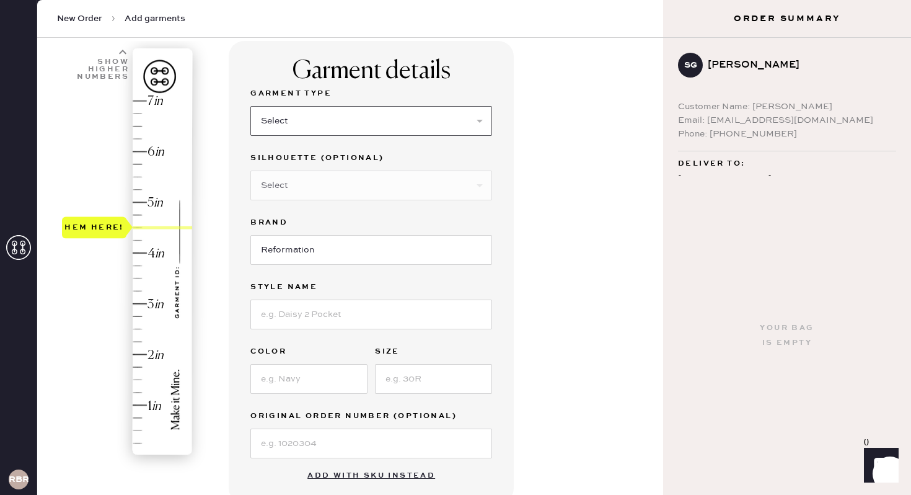
click at [298, 122] on select "Select Basic Skirt Jeans Leggings Pants Shorts Basic Sleeved Dress Basic Sleeve…" at bounding box center [371, 121] width 242 height 30
select select "6"
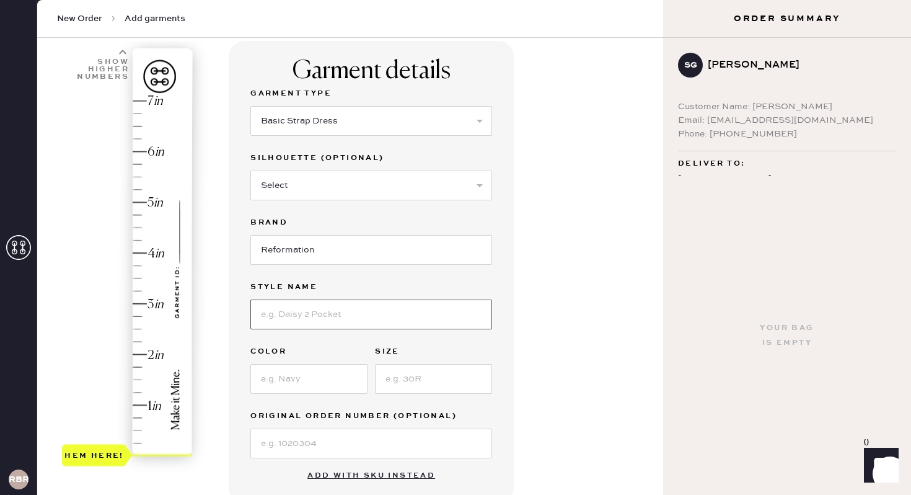
click at [332, 319] on input at bounding box center [371, 314] width 242 height 30
type input "[PERSON_NAME] Silk Dress"
click at [289, 387] on input at bounding box center [308, 379] width 117 height 30
type input "Cherry Blossom"
click at [398, 388] on input at bounding box center [433, 379] width 117 height 30
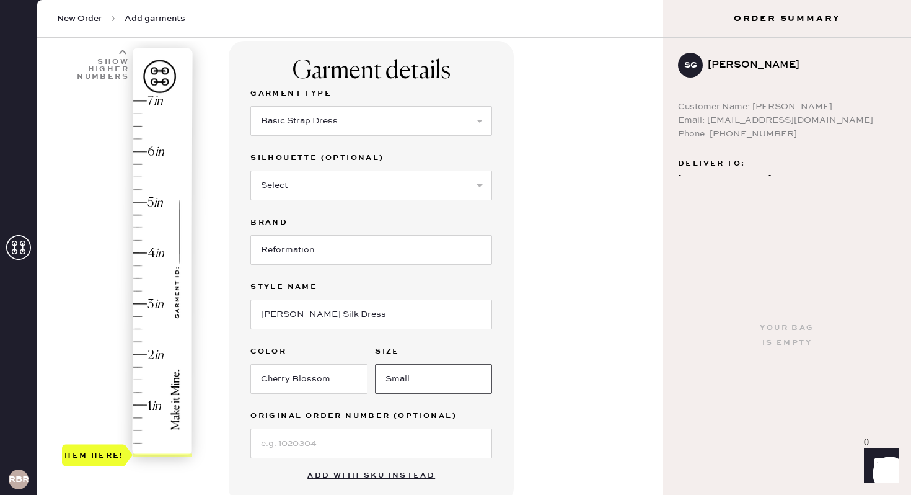
type input "Small"
type input "4.5"
click at [141, 224] on div "Hem here!" at bounding box center [128, 278] width 132 height 366
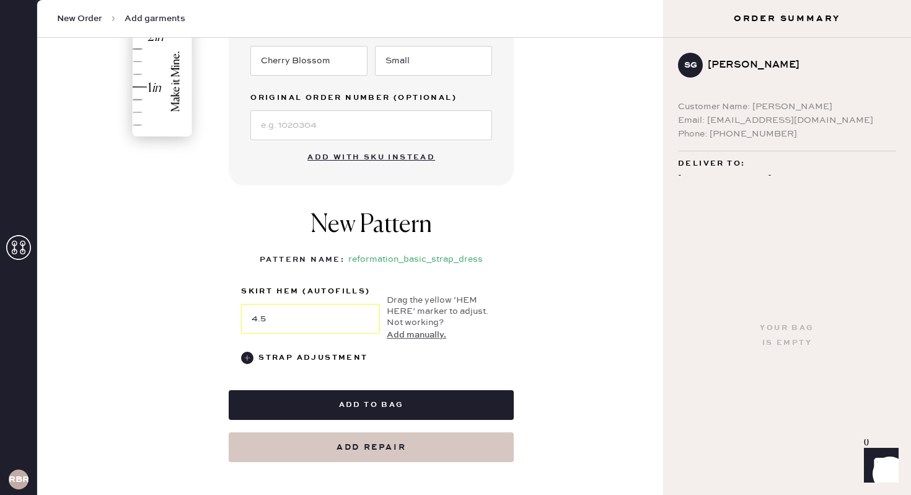
scroll to position [404, 0]
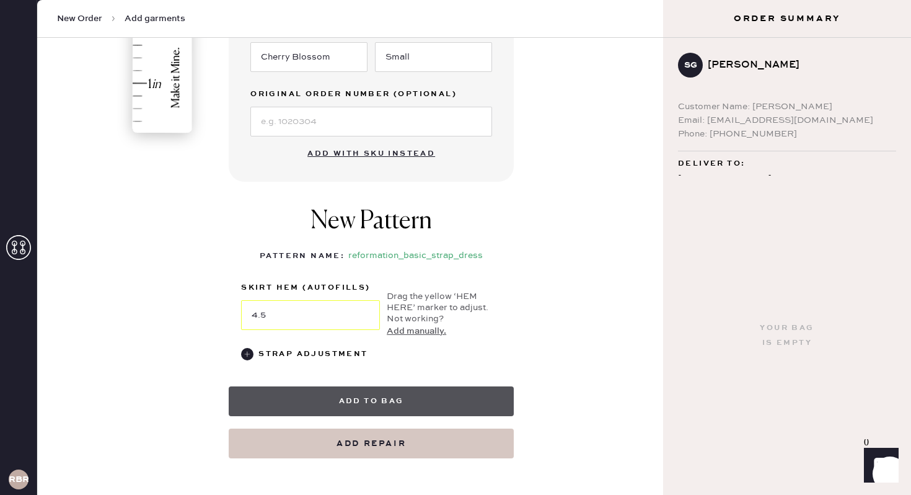
click at [380, 403] on button "Add to bag" at bounding box center [371, 401] width 285 height 30
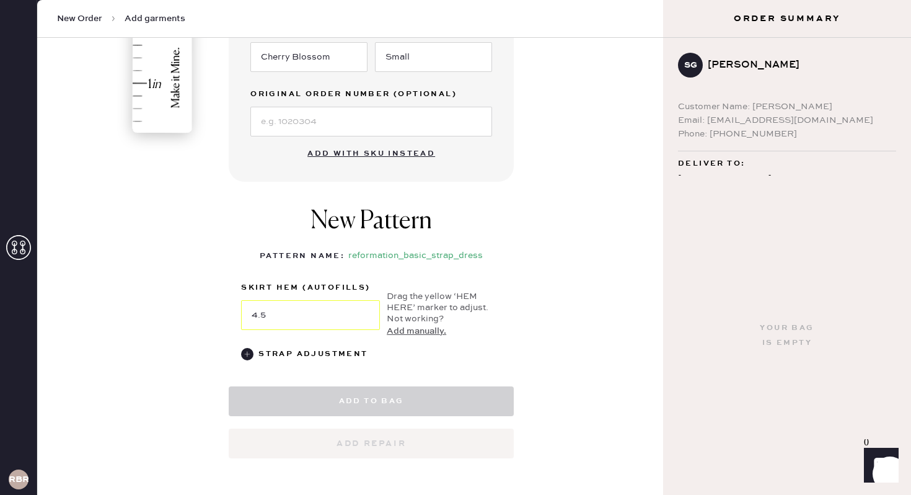
select select "6"
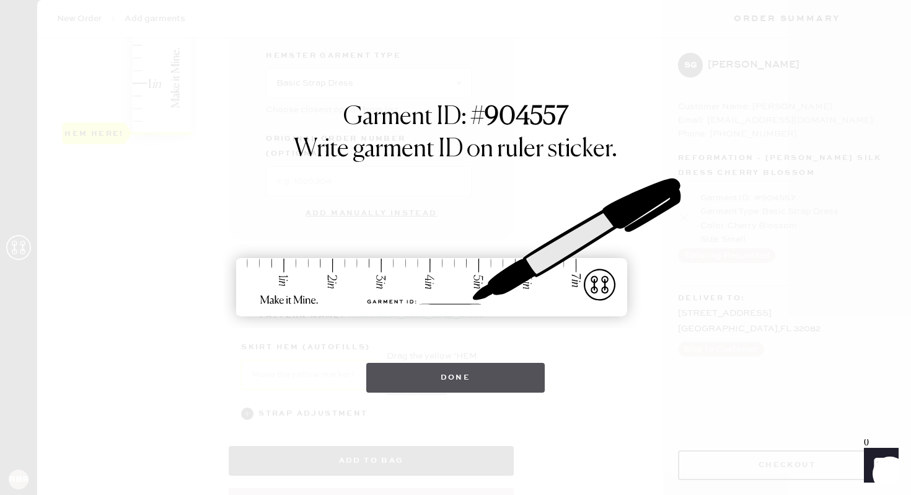
click at [480, 367] on button "Done" at bounding box center [455, 378] width 179 height 30
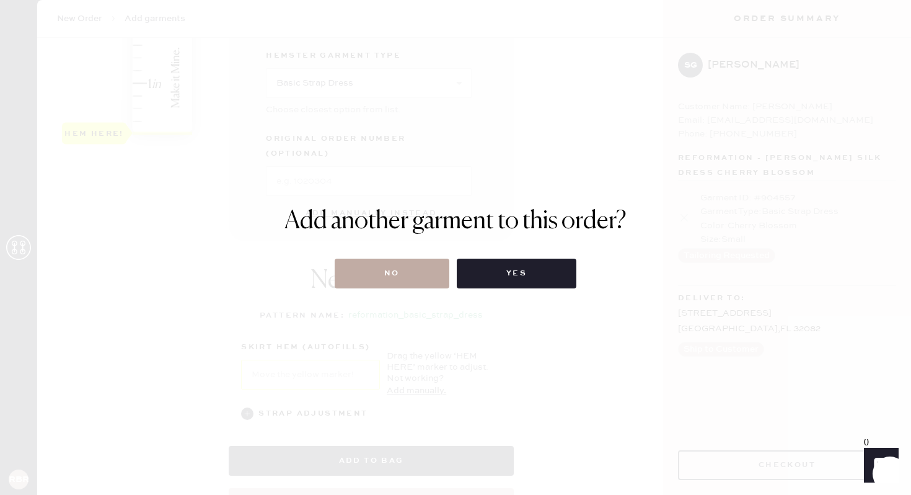
click at [417, 278] on button "No" at bounding box center [392, 274] width 115 height 30
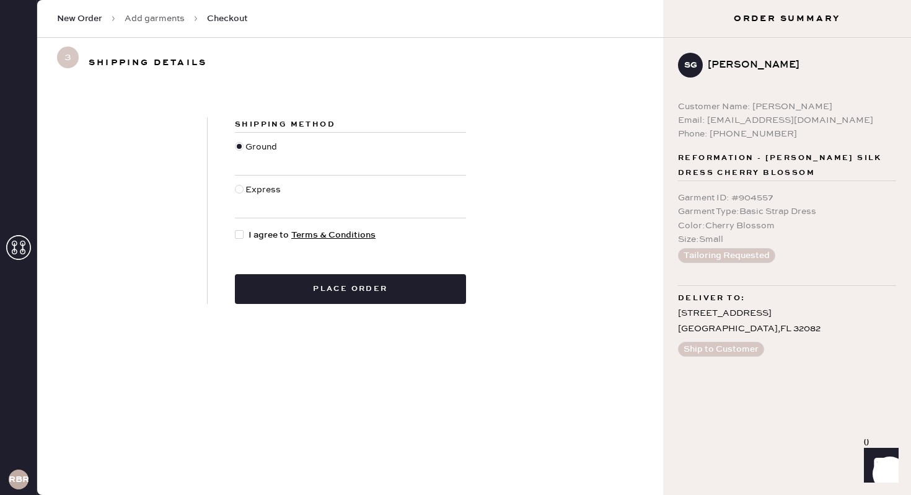
click at [242, 234] on div at bounding box center [239, 234] width 9 height 9
click at [236, 229] on input "I agree to Terms & Conditions" at bounding box center [235, 228] width 1 height 1
checkbox input "true"
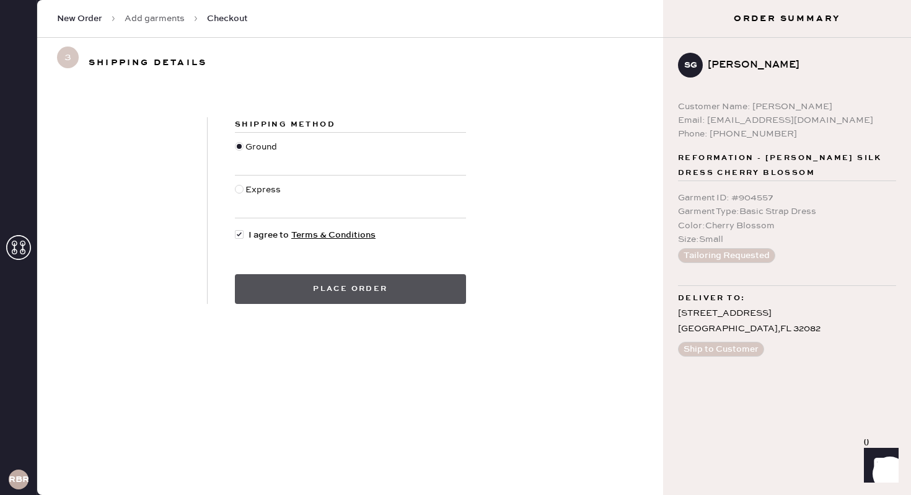
click at [294, 285] on button "Place order" at bounding box center [350, 289] width 231 height 30
